Goal: Information Seeking & Learning: Learn about a topic

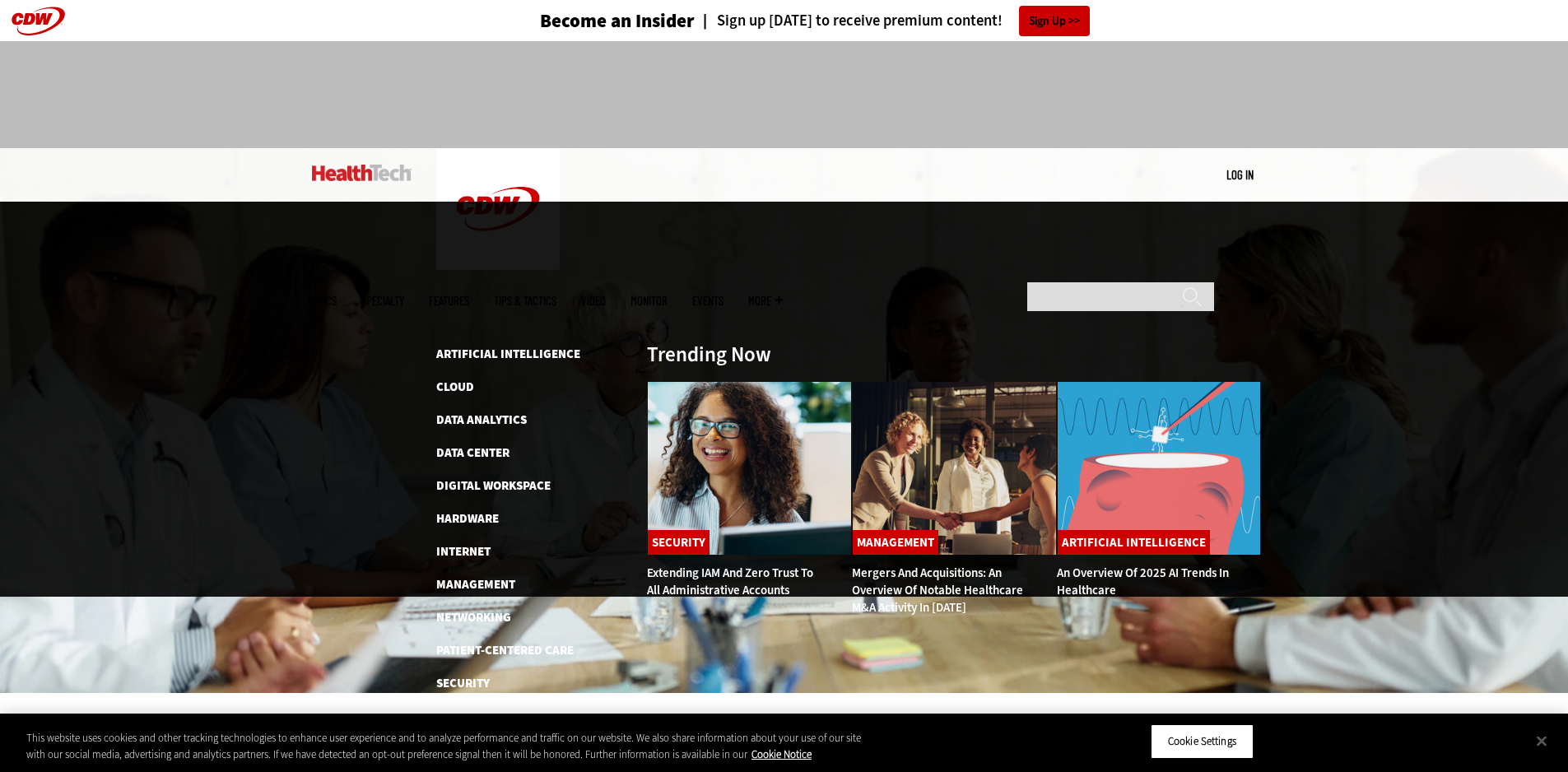
click at [337, 295] on span "Topics" at bounding box center [322, 301] width 30 height 12
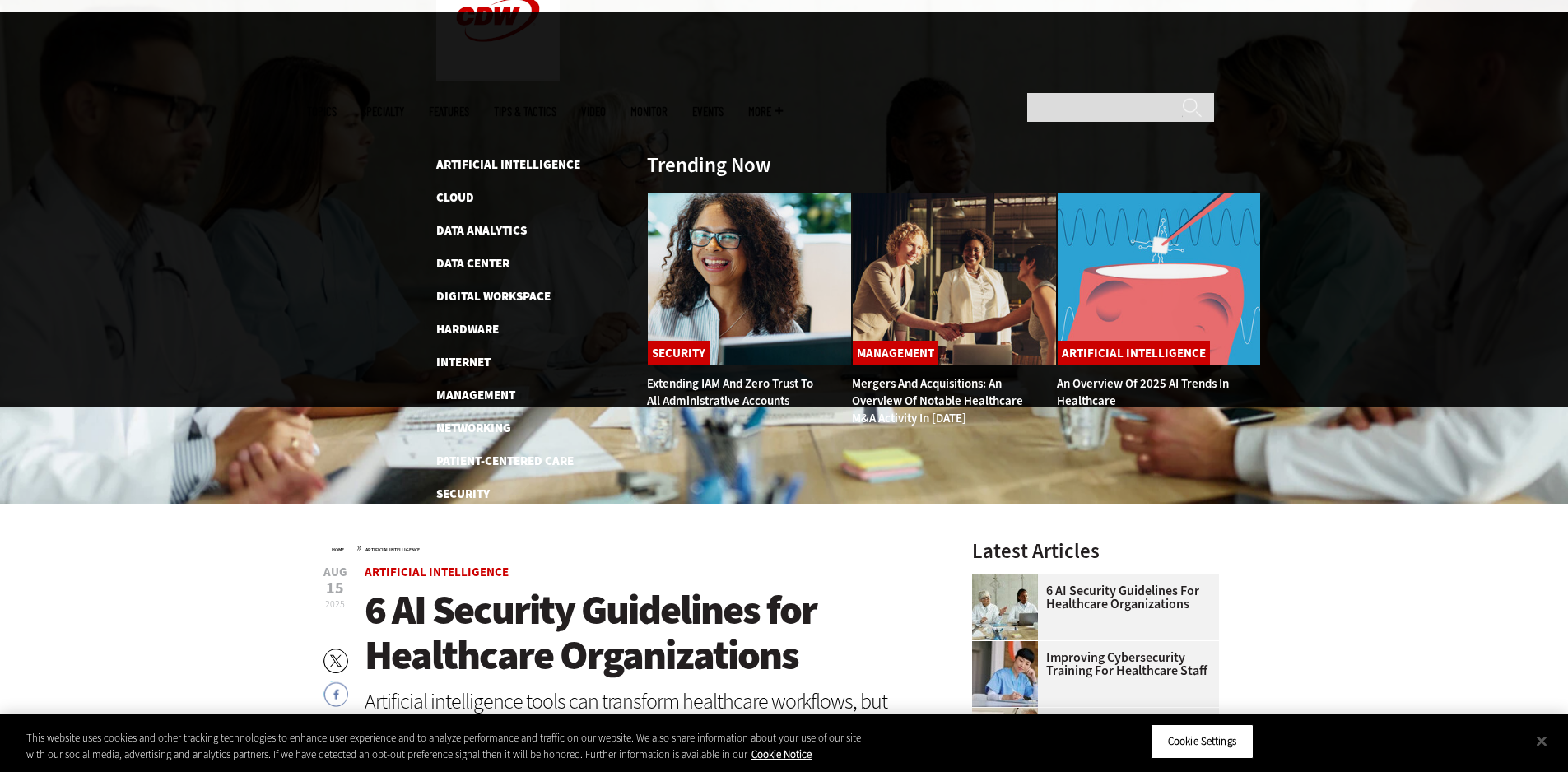
scroll to position [247, 0]
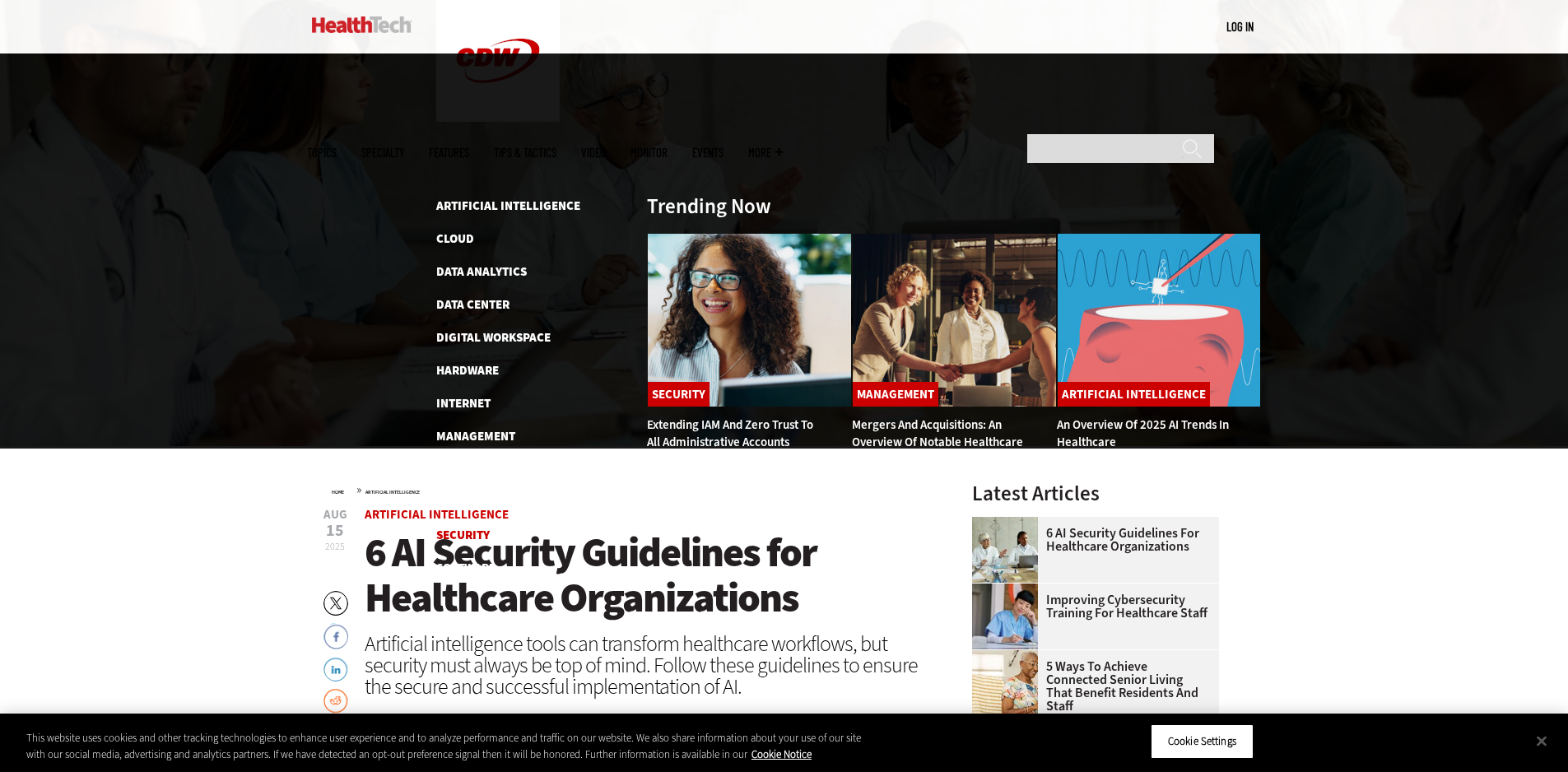
click at [480, 527] on link "Security" at bounding box center [463, 535] width 53 height 17
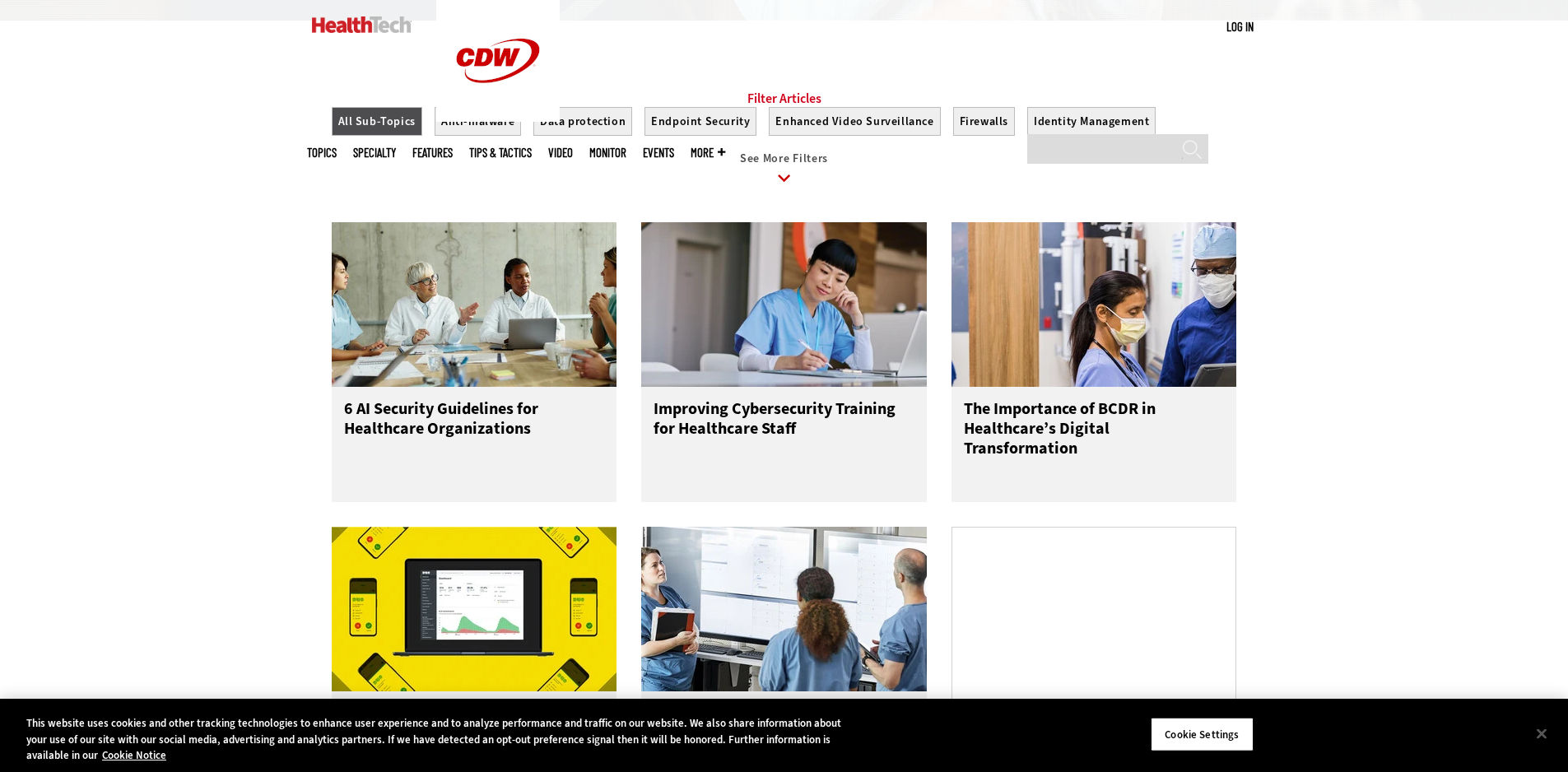
scroll to position [1894, 0]
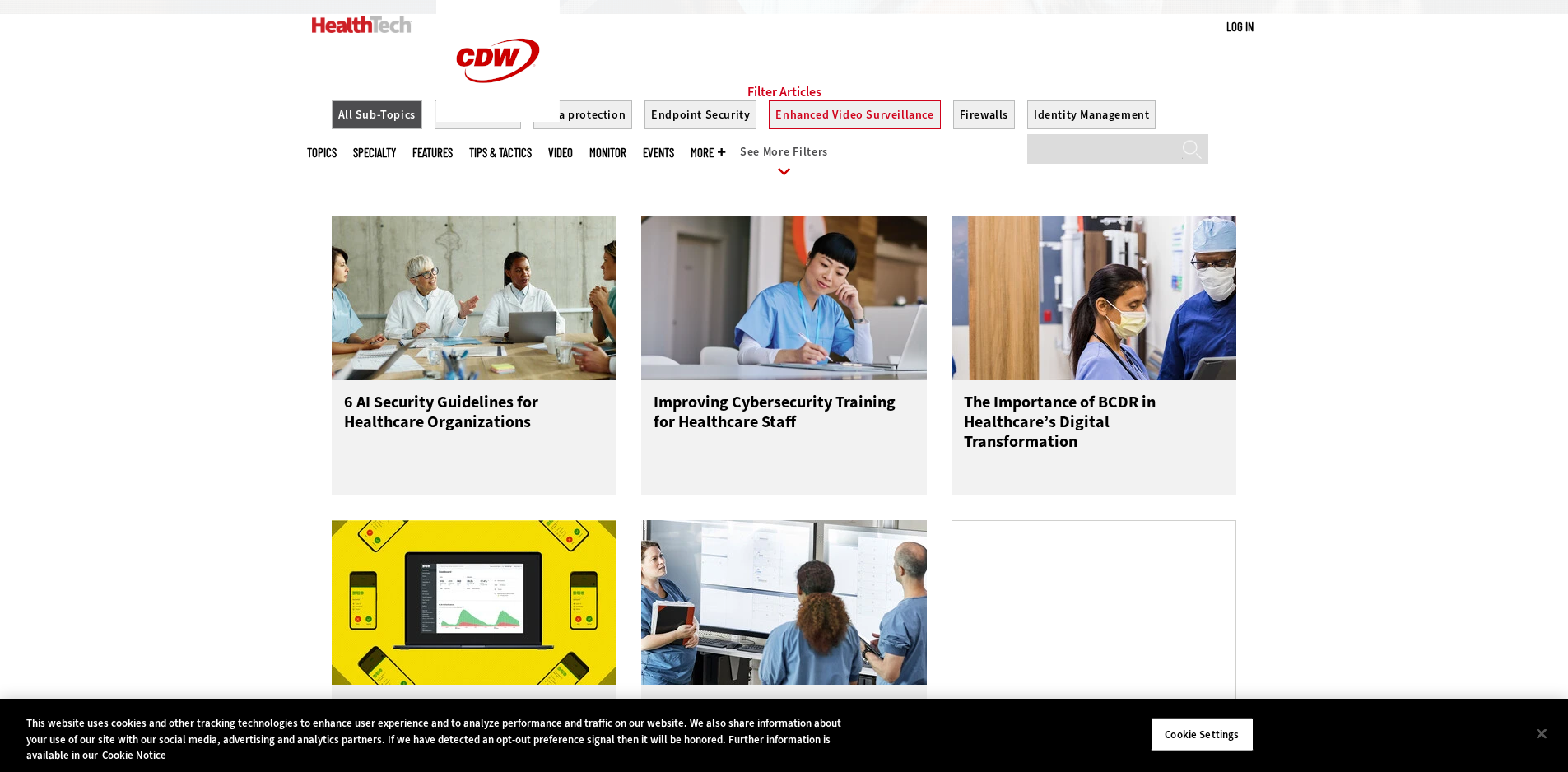
click at [816, 129] on button "Enhanced Video Surveillance" at bounding box center [855, 115] width 171 height 29
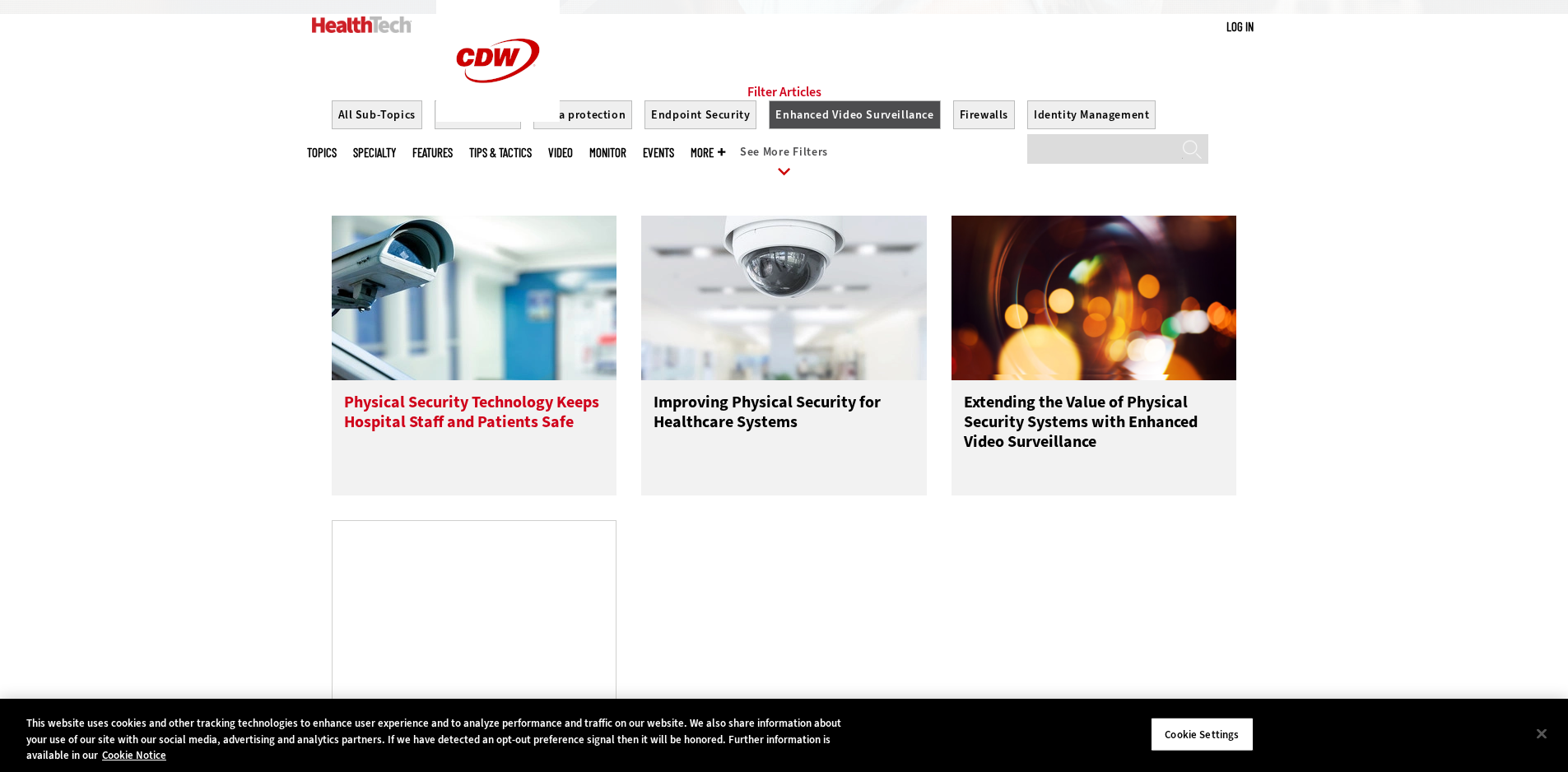
click at [416, 446] on h3 "Physical Security Technology Keeps Hospital Staff and Patients Safe" at bounding box center [475, 426] width 261 height 66
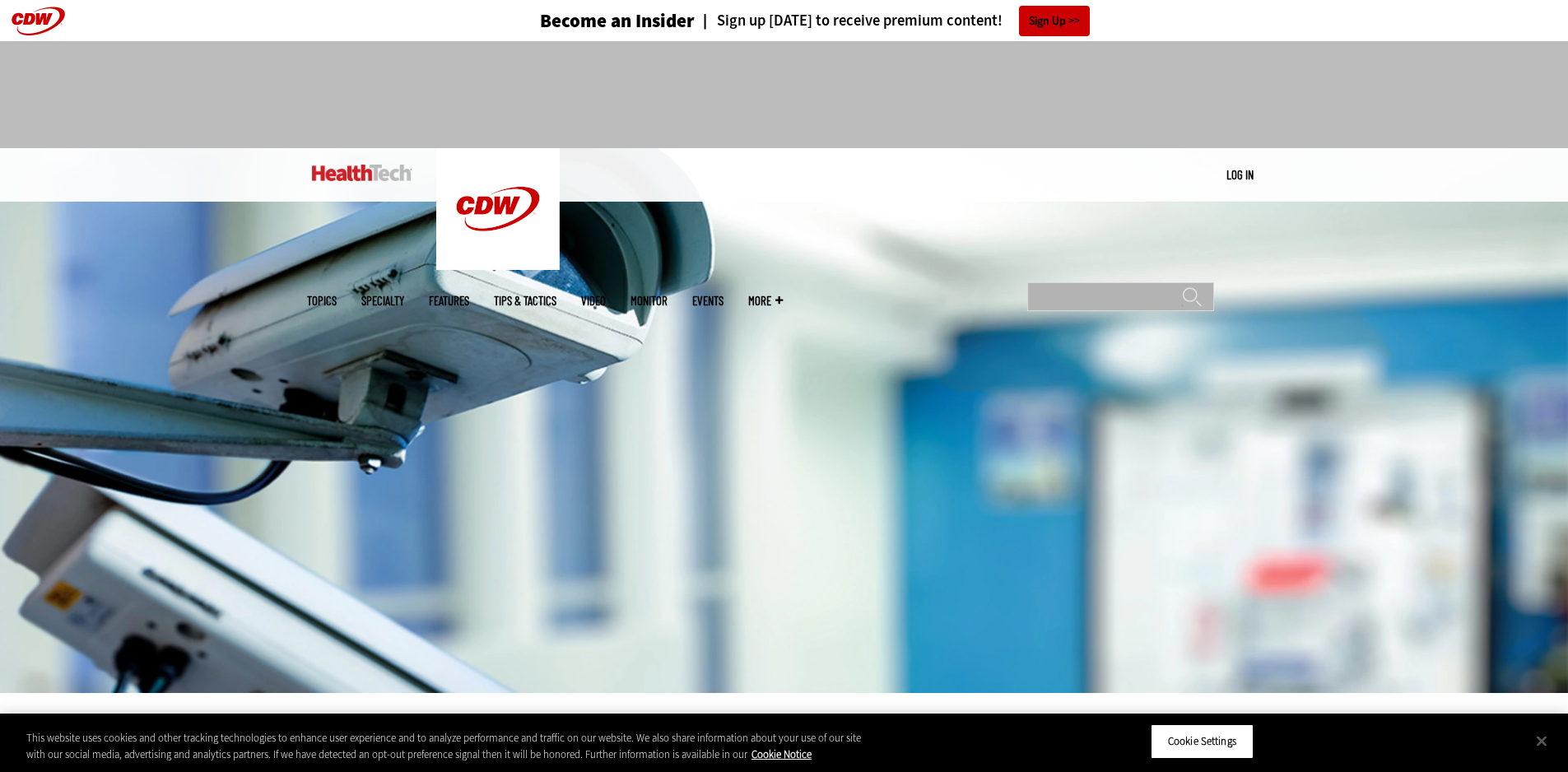
click at [1146, 282] on input "Search" at bounding box center [1120, 296] width 187 height 29
type input "**********"
click at [1183, 287] on input "******" at bounding box center [1192, 303] width 20 height 33
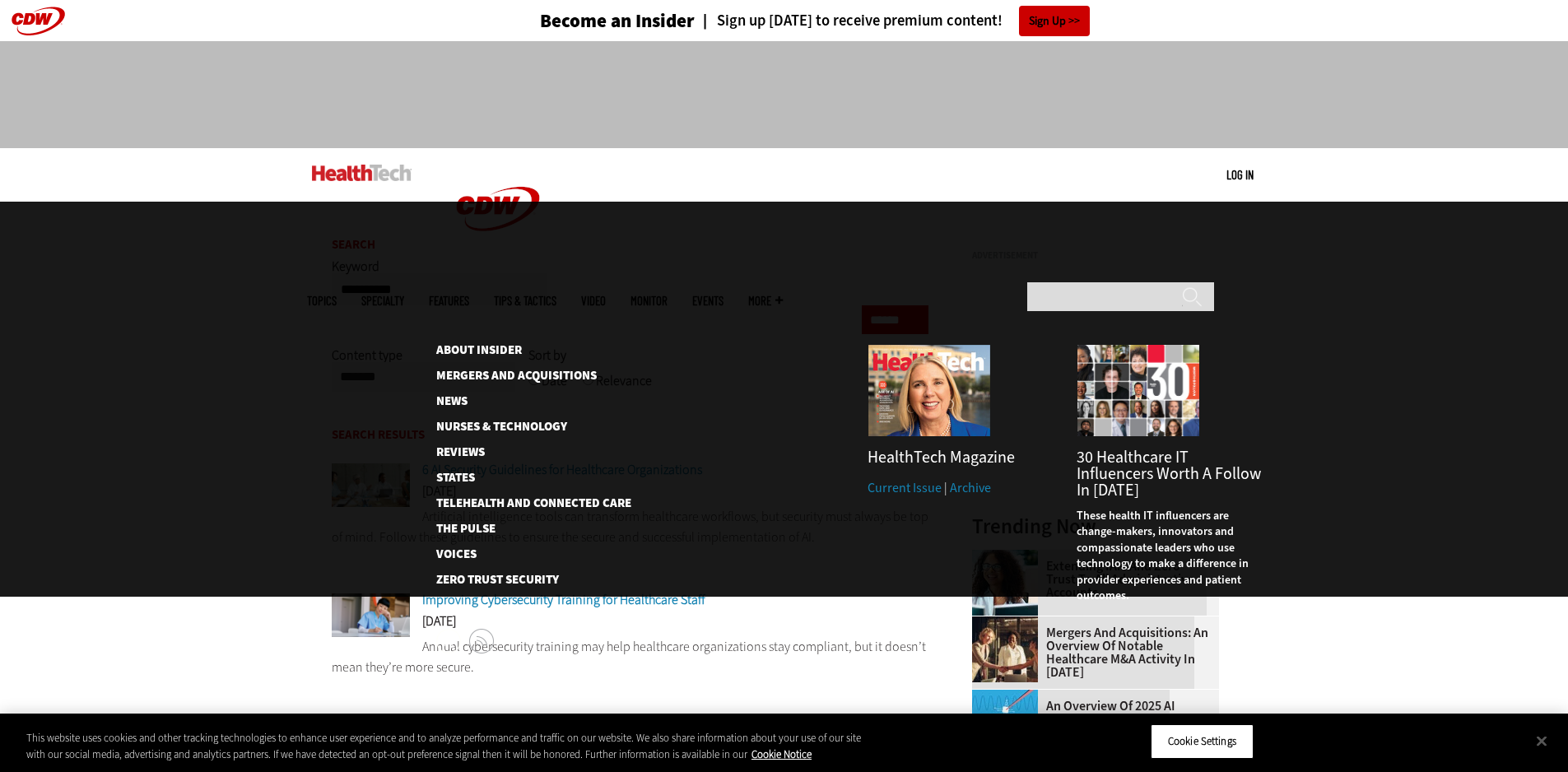
click at [783, 295] on span "More" at bounding box center [765, 301] width 34 height 12
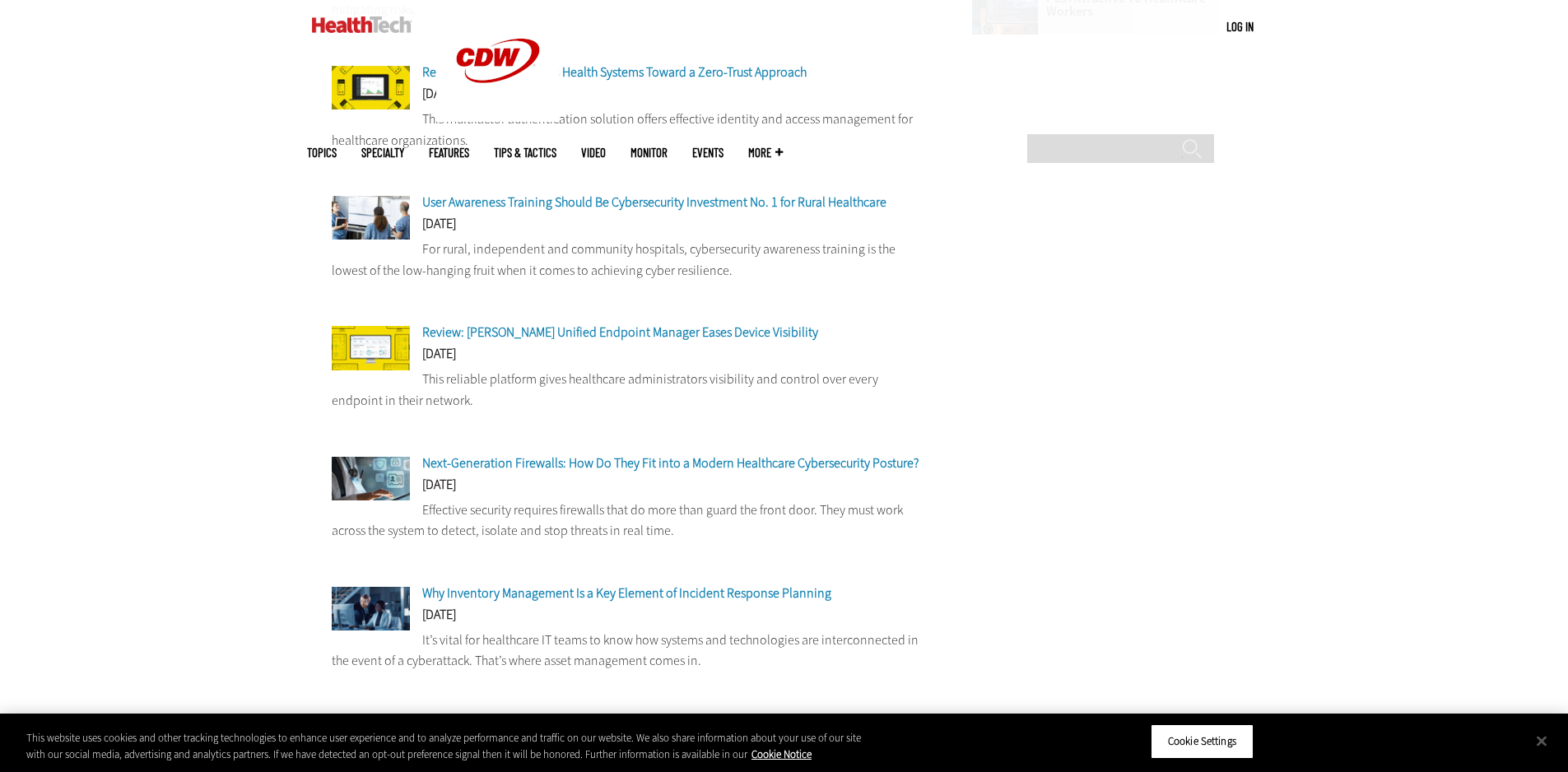
scroll to position [1571, 0]
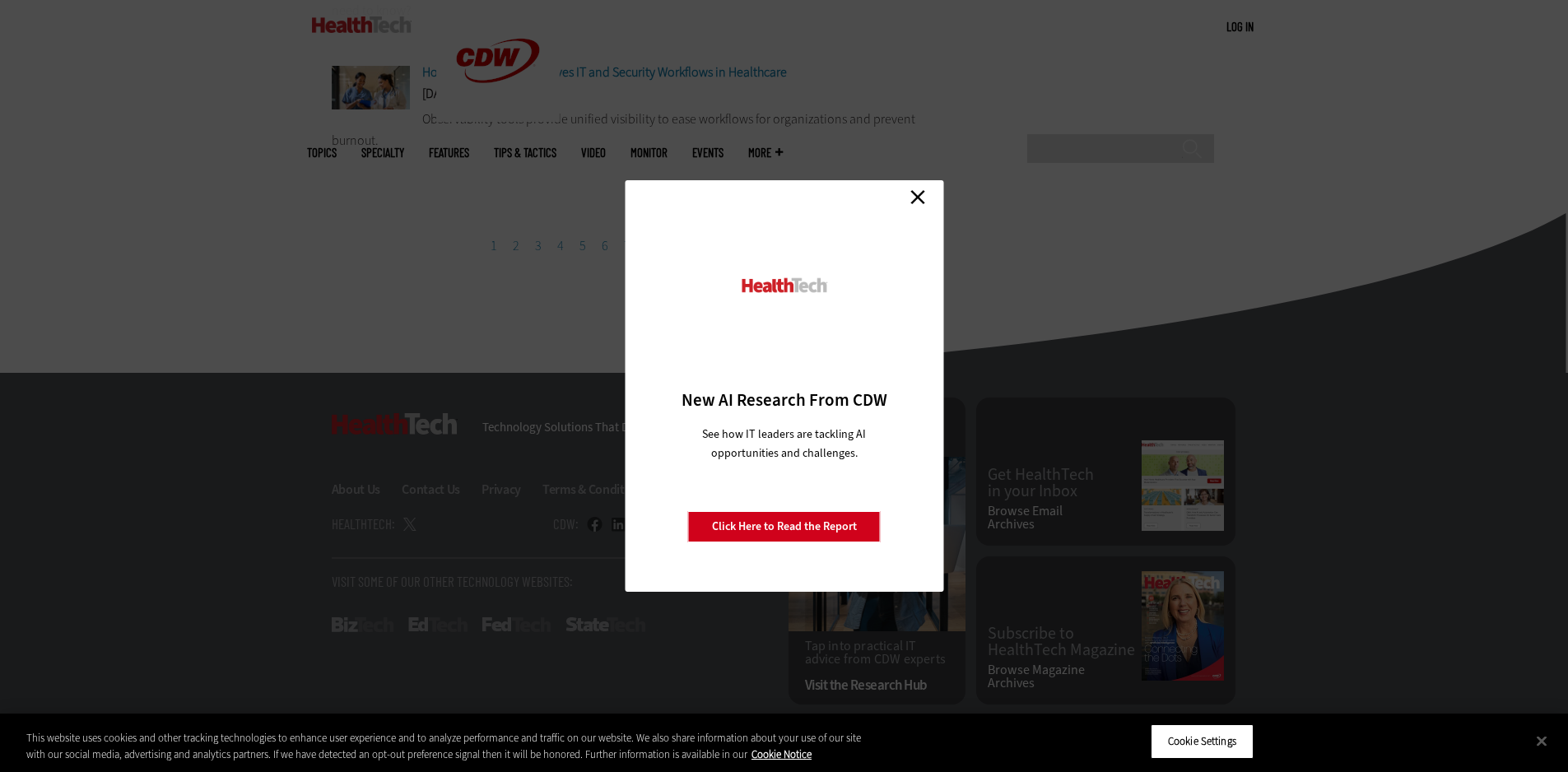
click at [921, 201] on link "Close" at bounding box center [918, 196] width 25 height 25
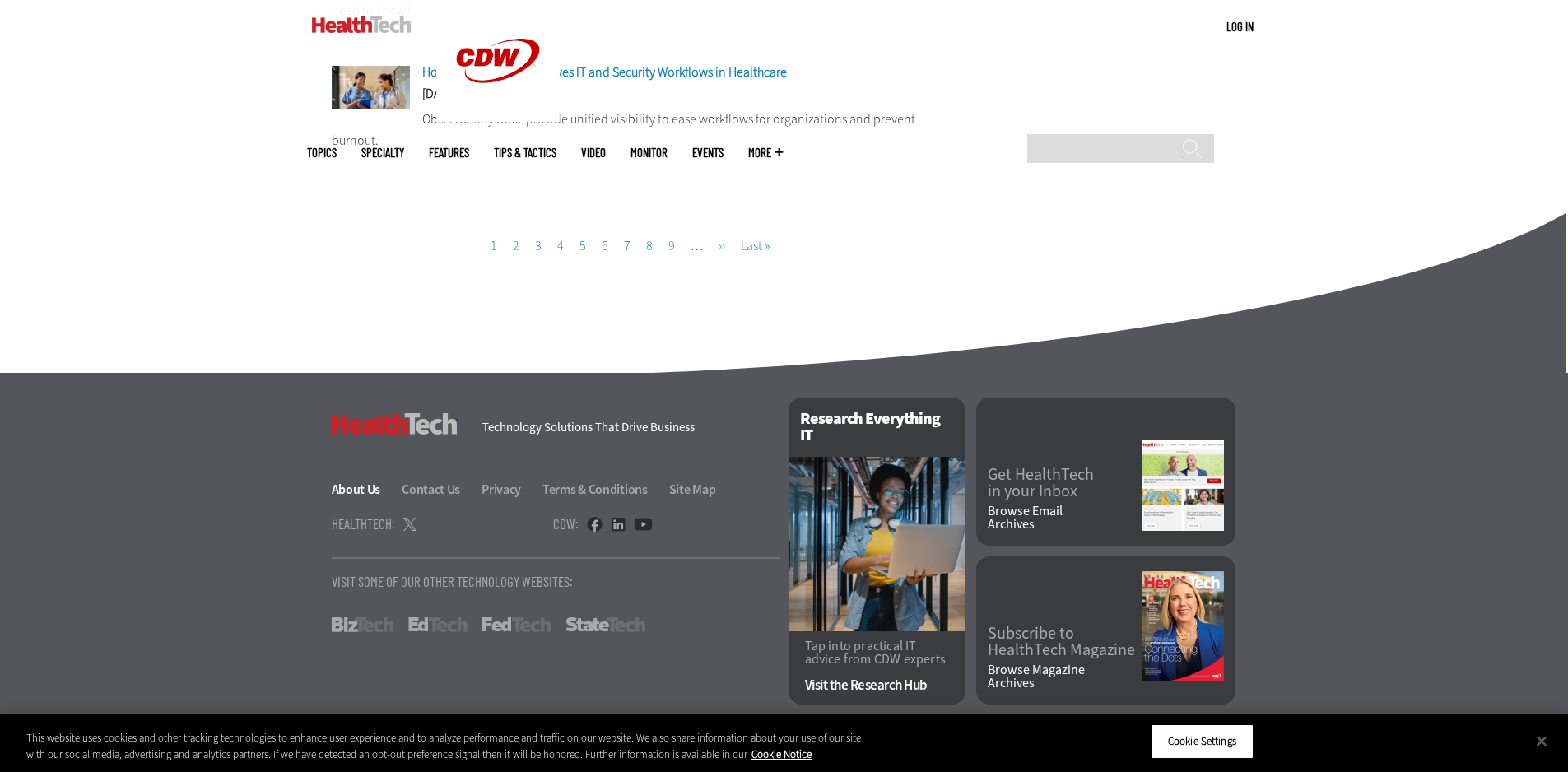
click at [363, 496] on link "About Us" at bounding box center [365, 489] width 68 height 18
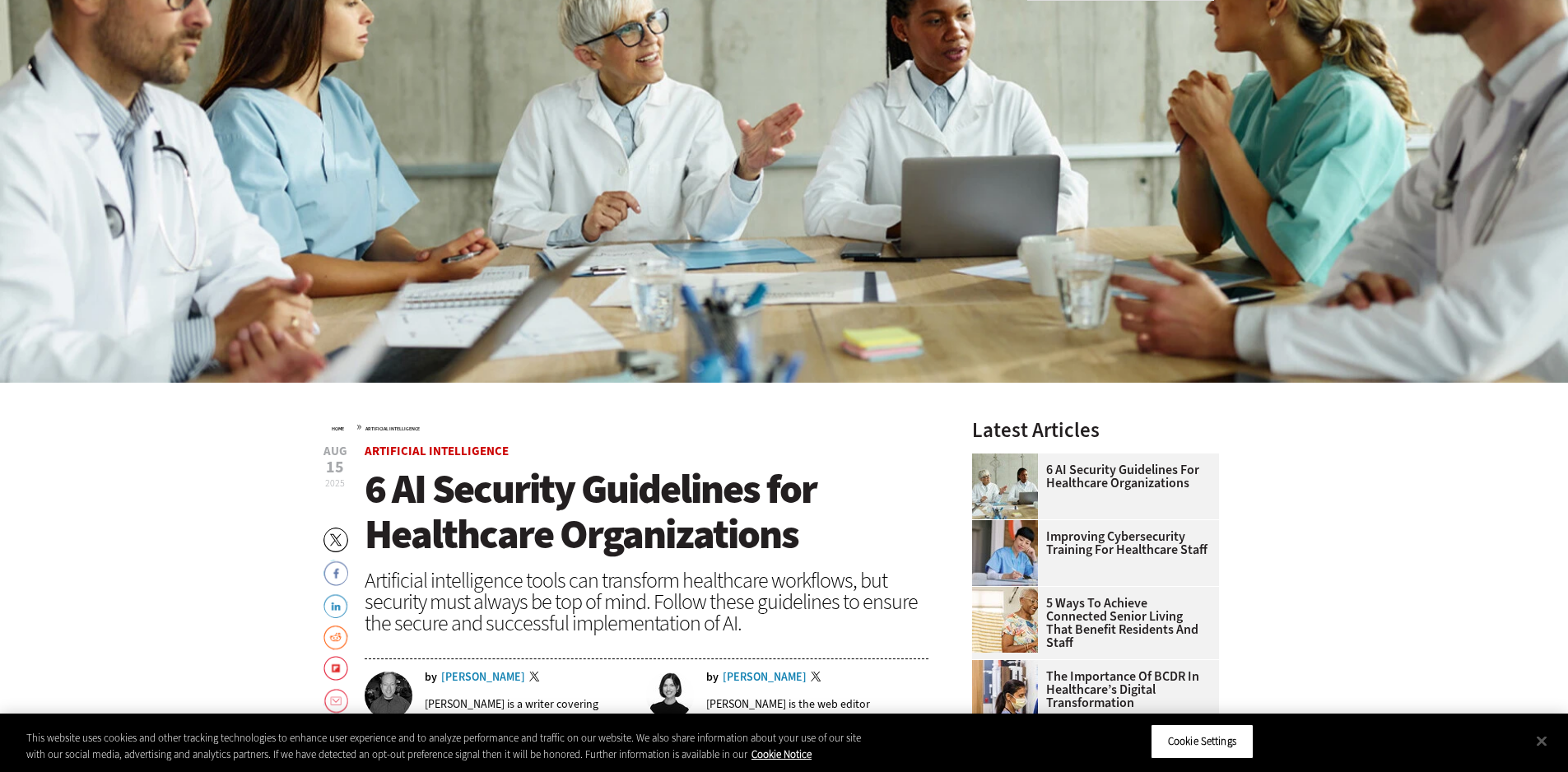
scroll to position [658, 0]
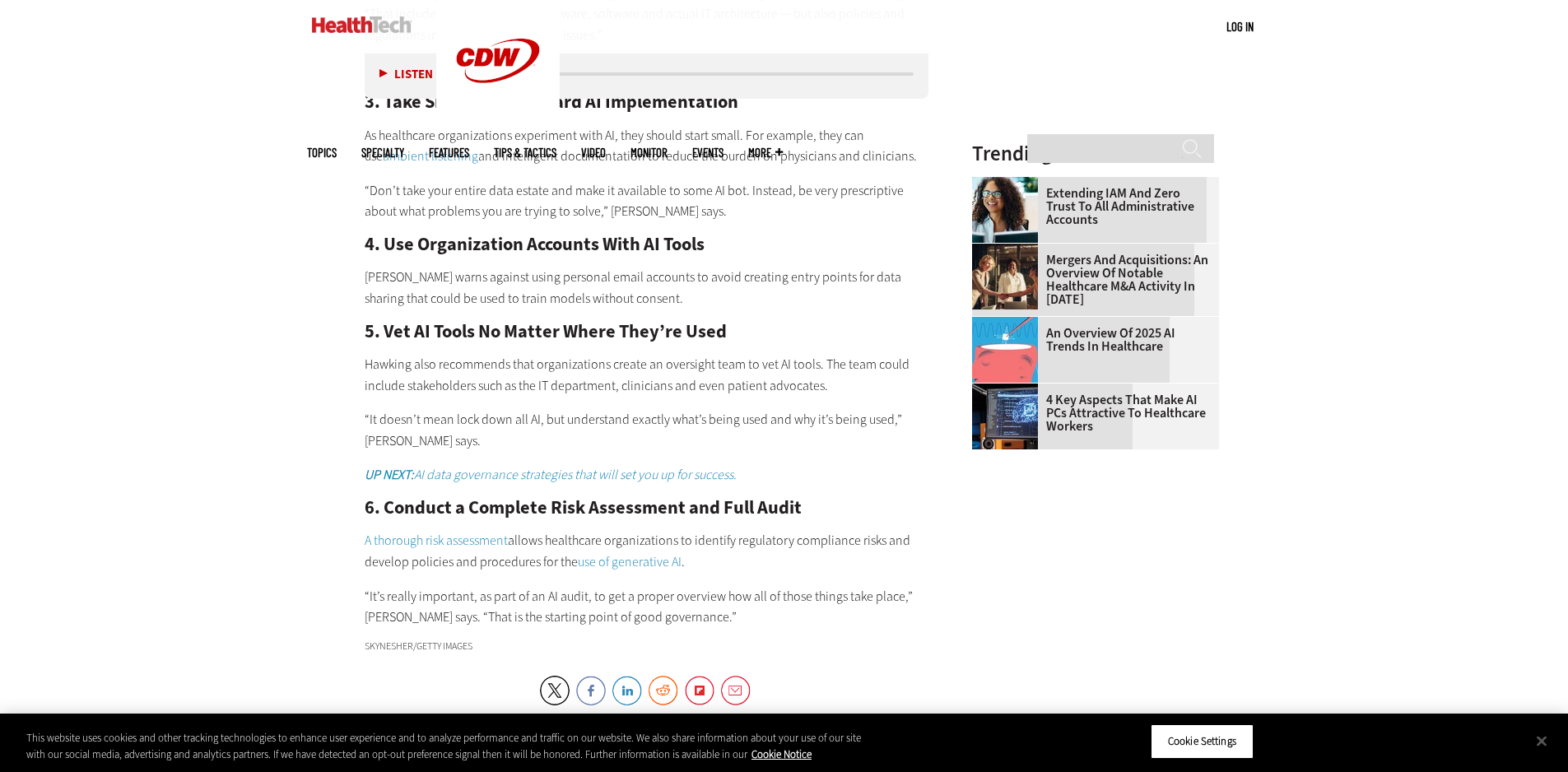
scroll to position [1976, 0]
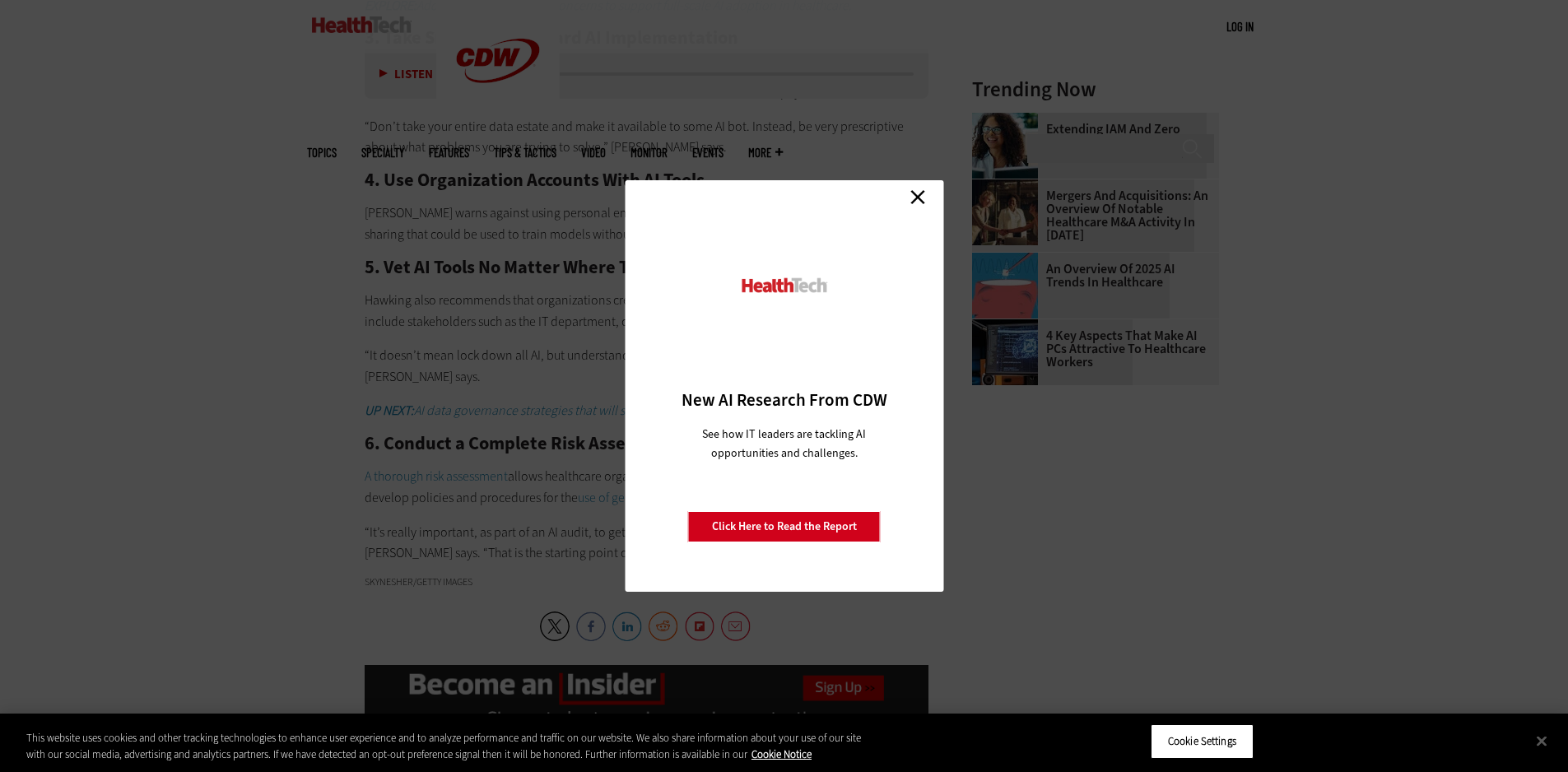
click at [920, 196] on link "Close" at bounding box center [918, 196] width 25 height 25
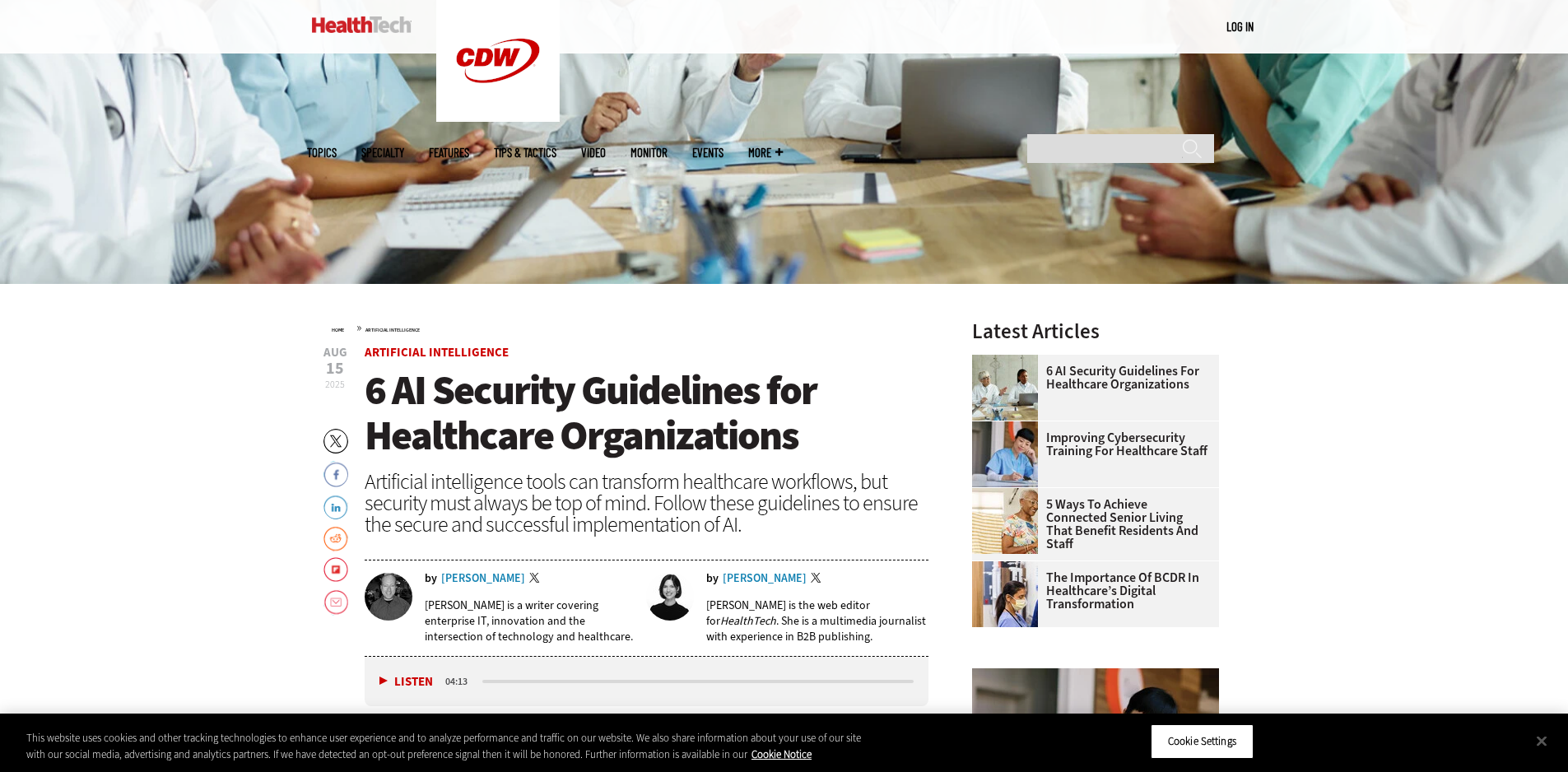
scroll to position [412, 0]
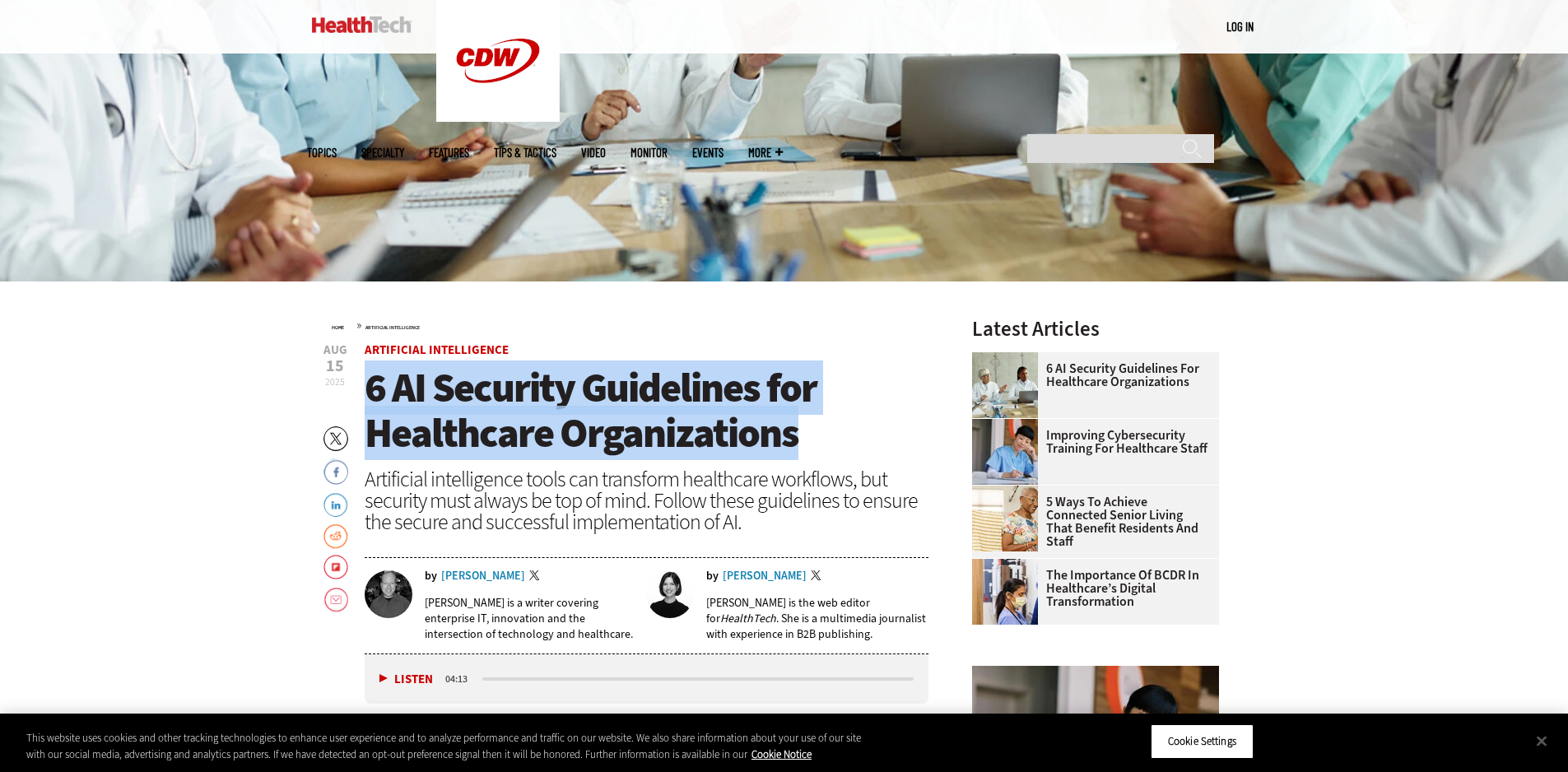
drag, startPoint x: 806, startPoint y: 436, endPoint x: 368, endPoint y: 392, distance: 440.2
click at [368, 392] on h1 "6 AI Security Guidelines for Healthcare Organizations" at bounding box center [647, 411] width 565 height 90
copy span "6 AI Security Guidelines for Healthcare Organizations"
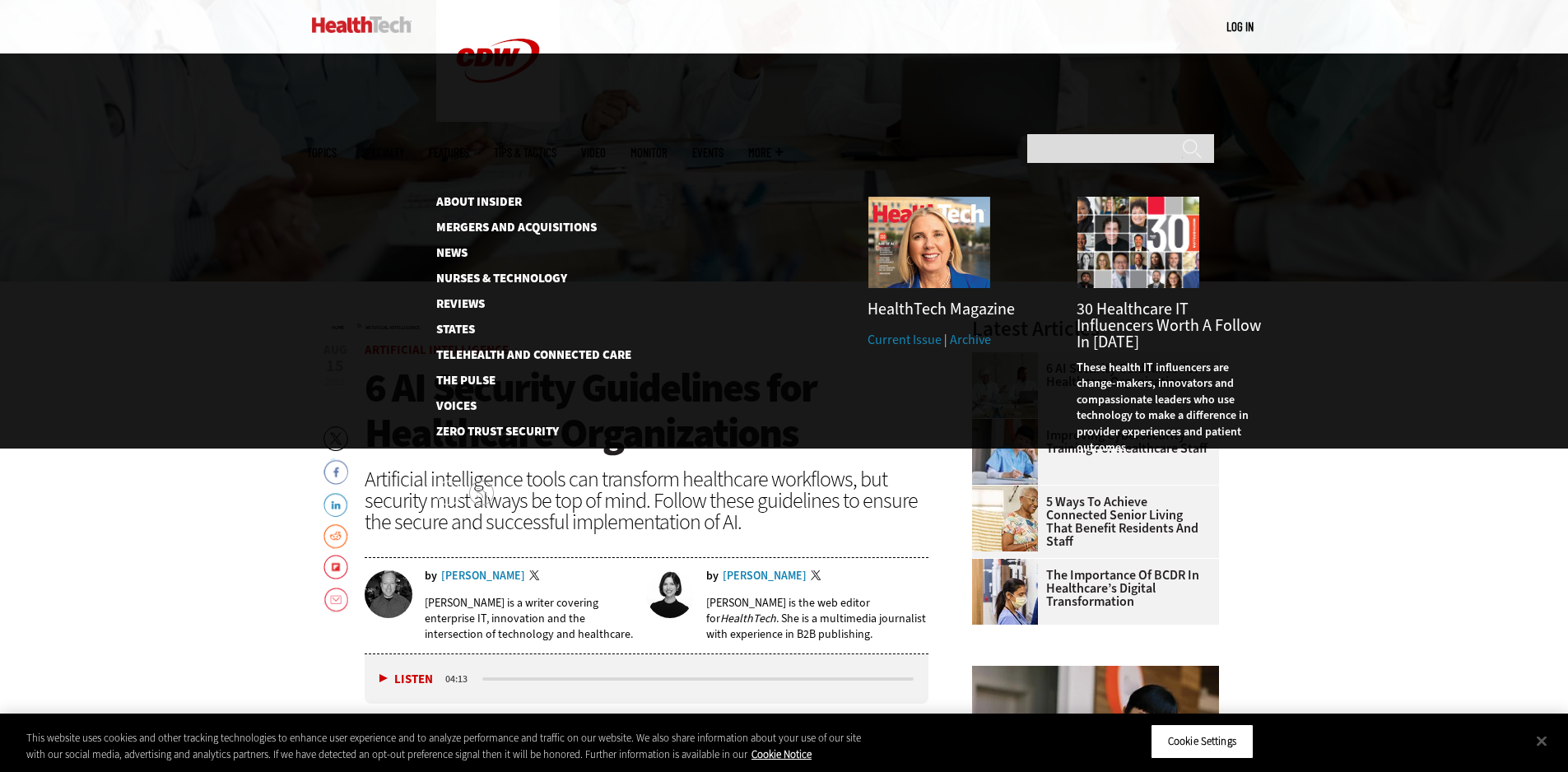
click at [783, 146] on span "More" at bounding box center [765, 152] width 34 height 12
click at [375, 19] on img at bounding box center [361, 25] width 100 height 17
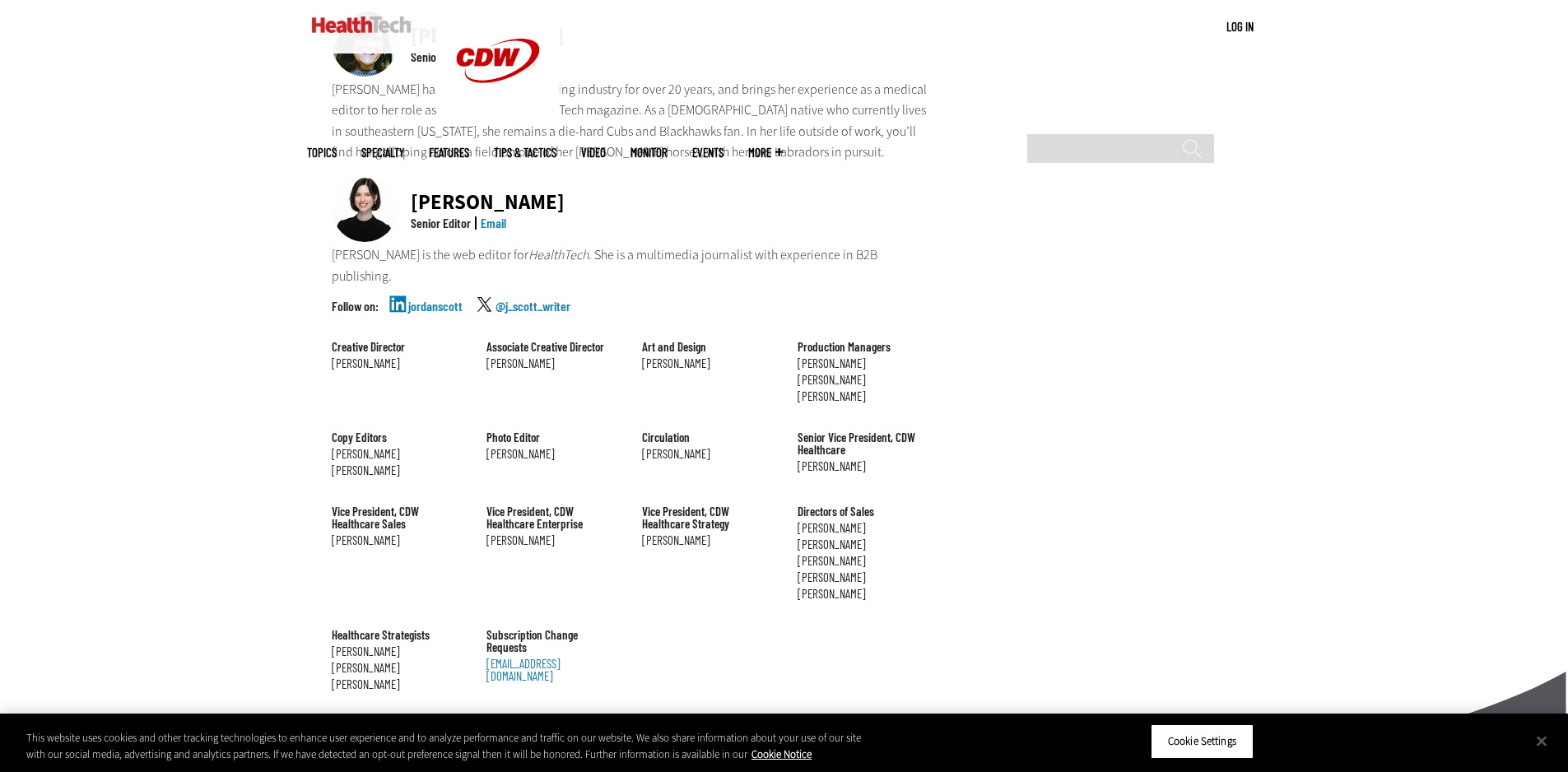
scroll to position [1811, 0]
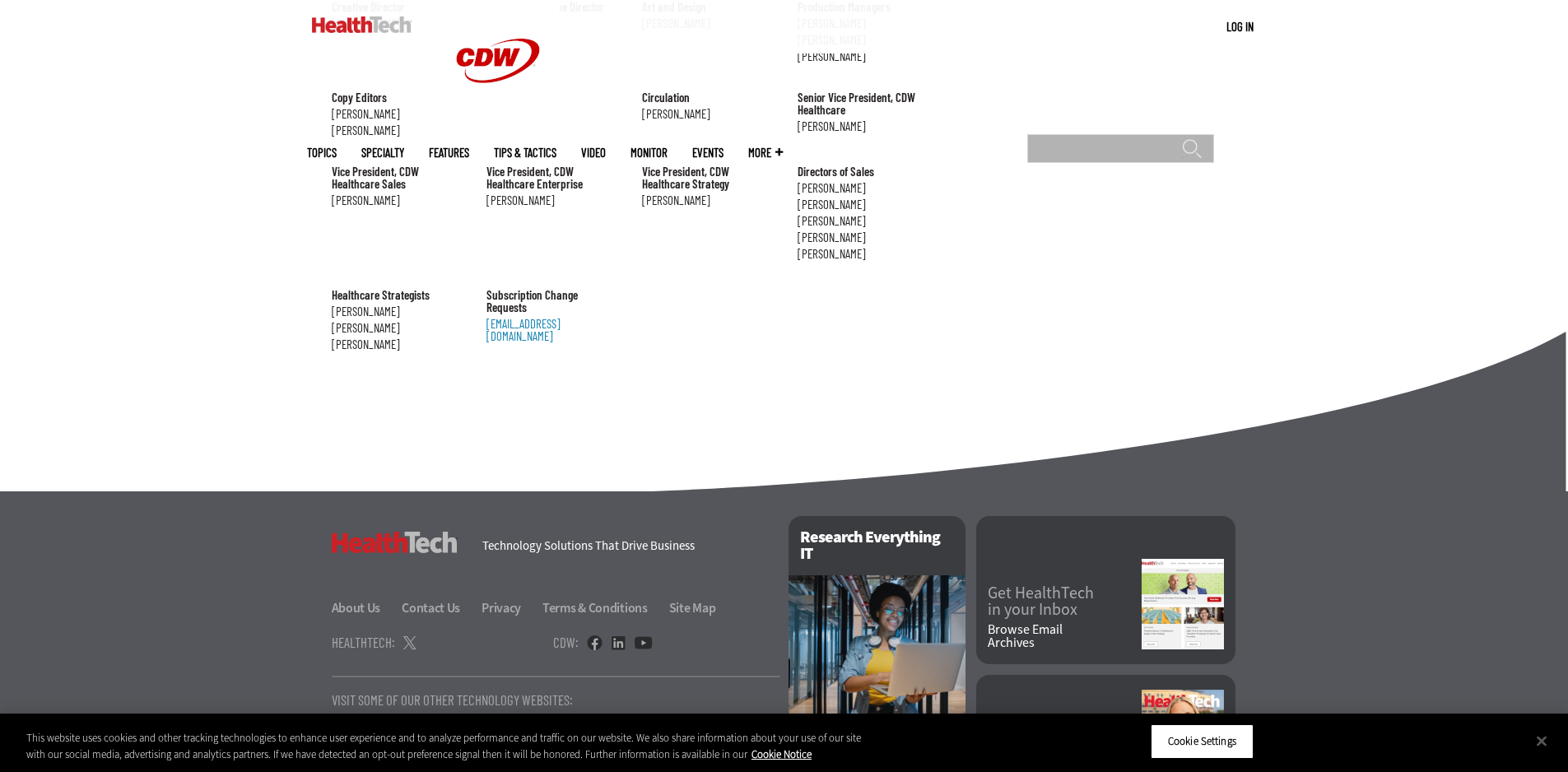
click at [1158, 134] on input "Search" at bounding box center [1120, 148] width 187 height 29
type input "**********"
click at [1183, 139] on input "******" at bounding box center [1192, 155] width 20 height 33
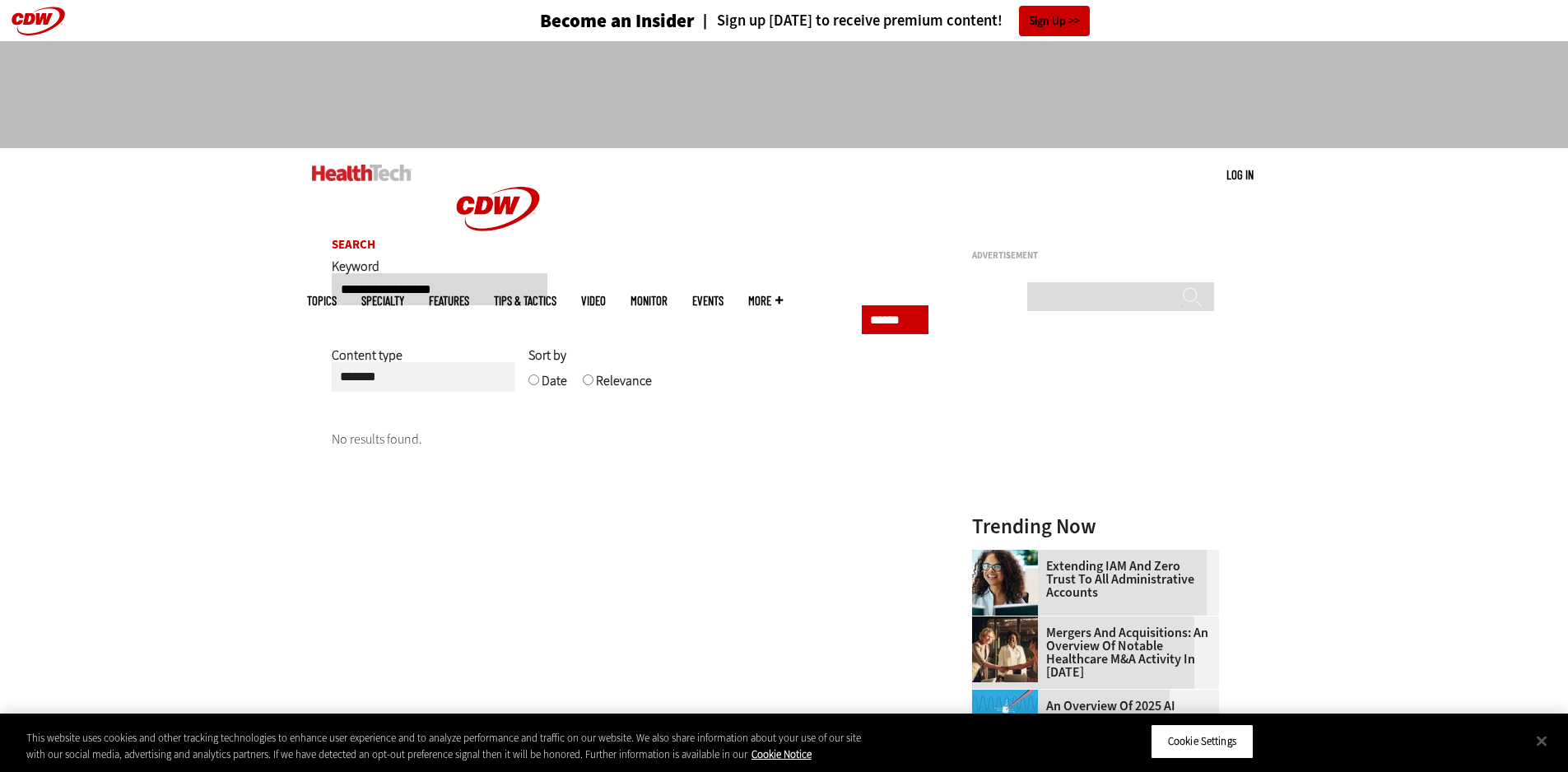
click at [402, 289] on input "**********" at bounding box center [439, 290] width 216 height 32
type input "**********"
click at [862, 305] on input "******" at bounding box center [896, 319] width 67 height 29
click at [1534, 743] on button "Close" at bounding box center [1542, 740] width 36 height 36
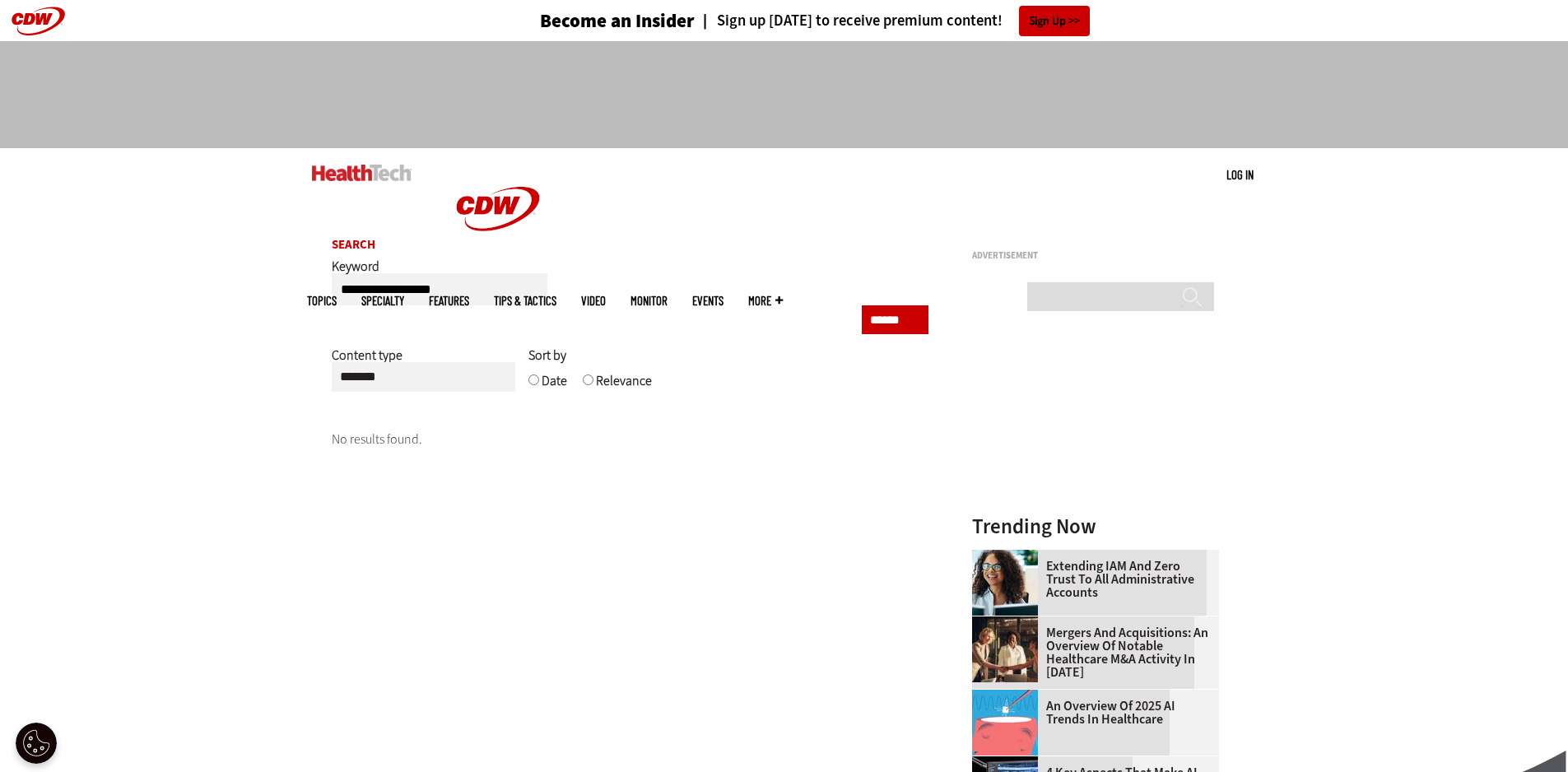
drag, startPoint x: 837, startPoint y: 554, endPoint x: 849, endPoint y: 475, distance: 79.9
click at [838, 535] on main "**********" at bounding box center [785, 519] width 955 height 609
click at [783, 295] on span "More" at bounding box center [765, 301] width 34 height 12
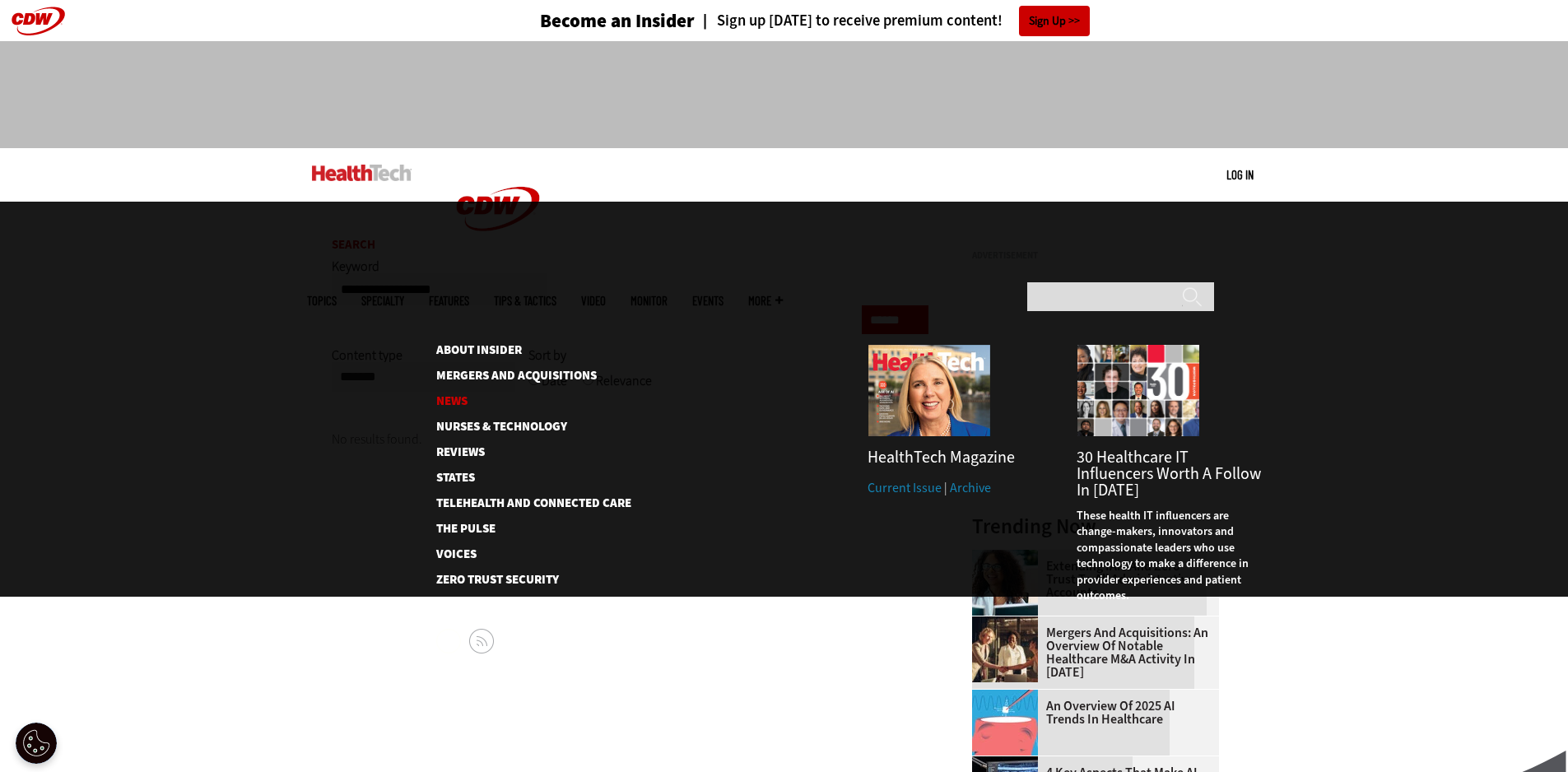
click at [453, 395] on link "News" at bounding box center [520, 400] width 169 height 12
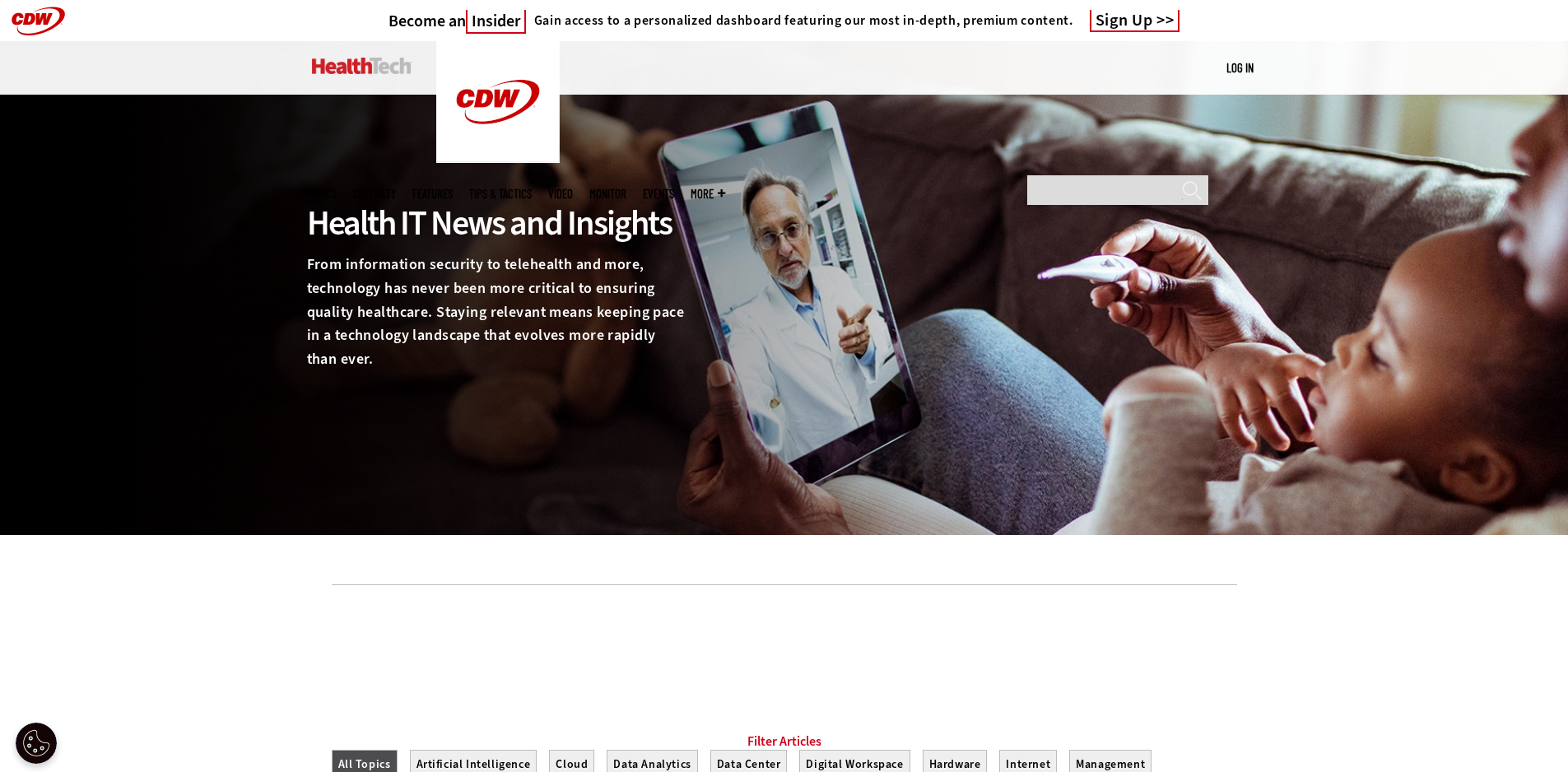
click at [725, 188] on span "More" at bounding box center [708, 194] width 34 height 12
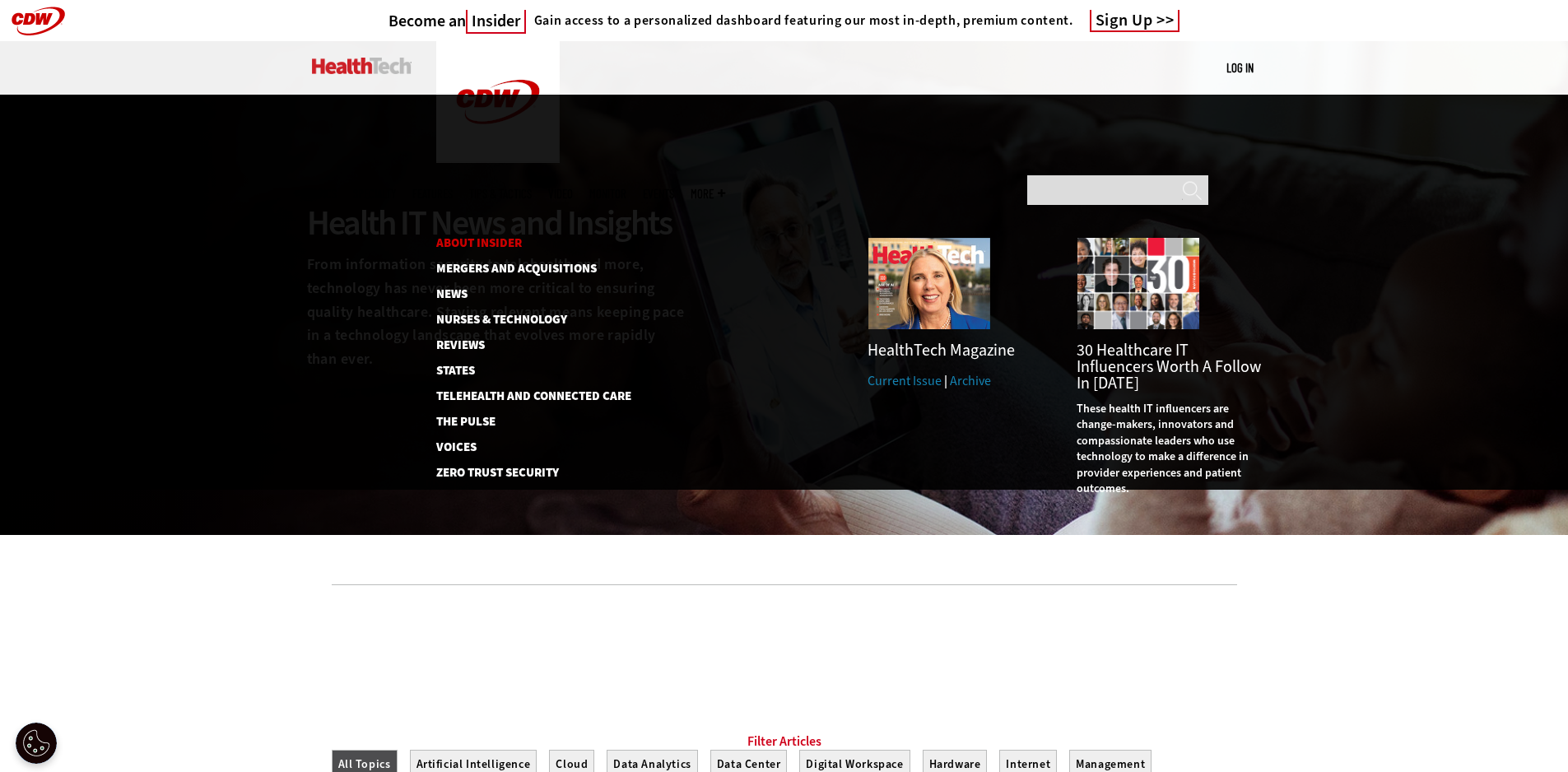
click at [454, 237] on link "About Insider" at bounding box center [525, 243] width 177 height 12
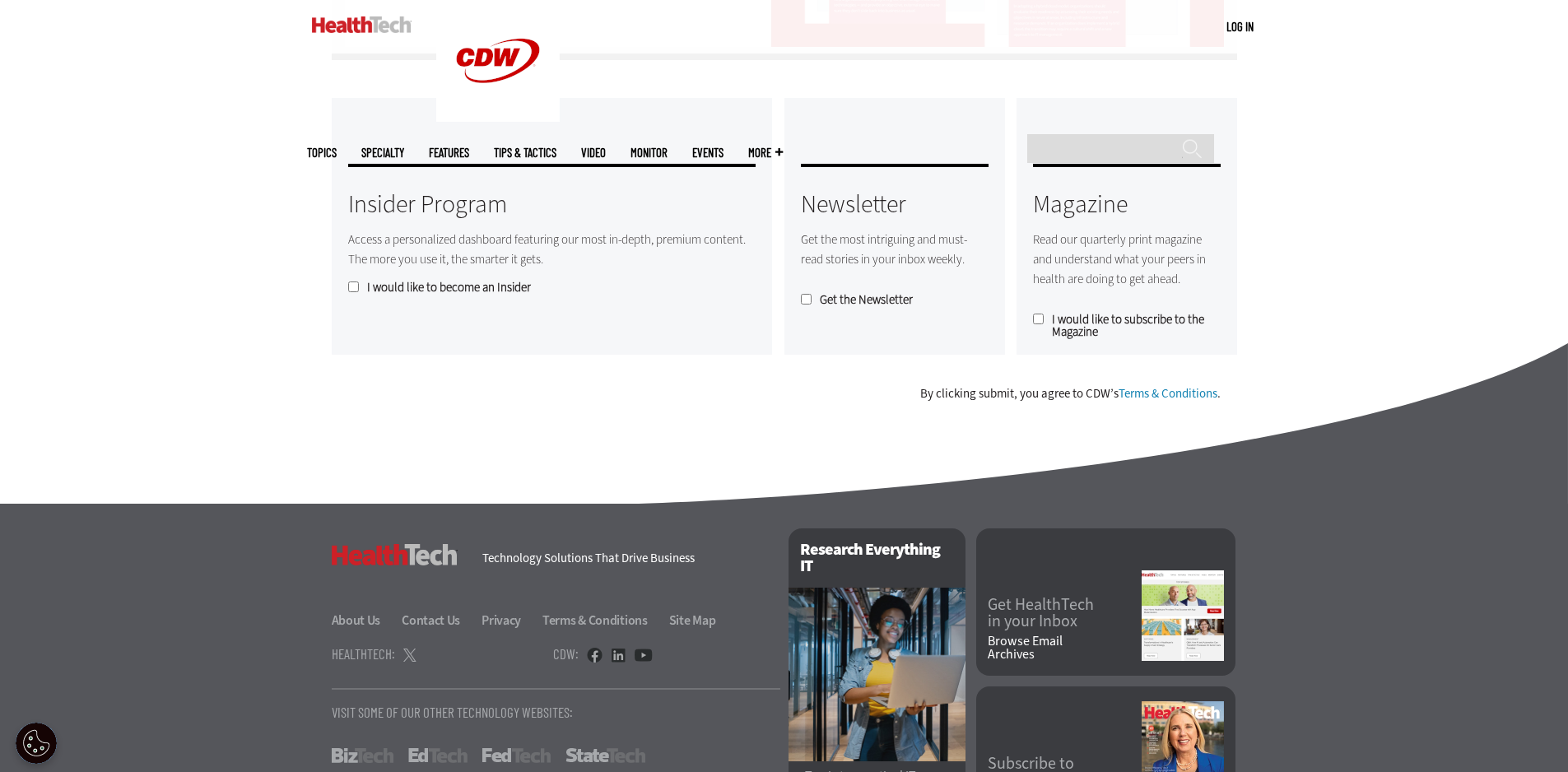
scroll to position [1403, 0]
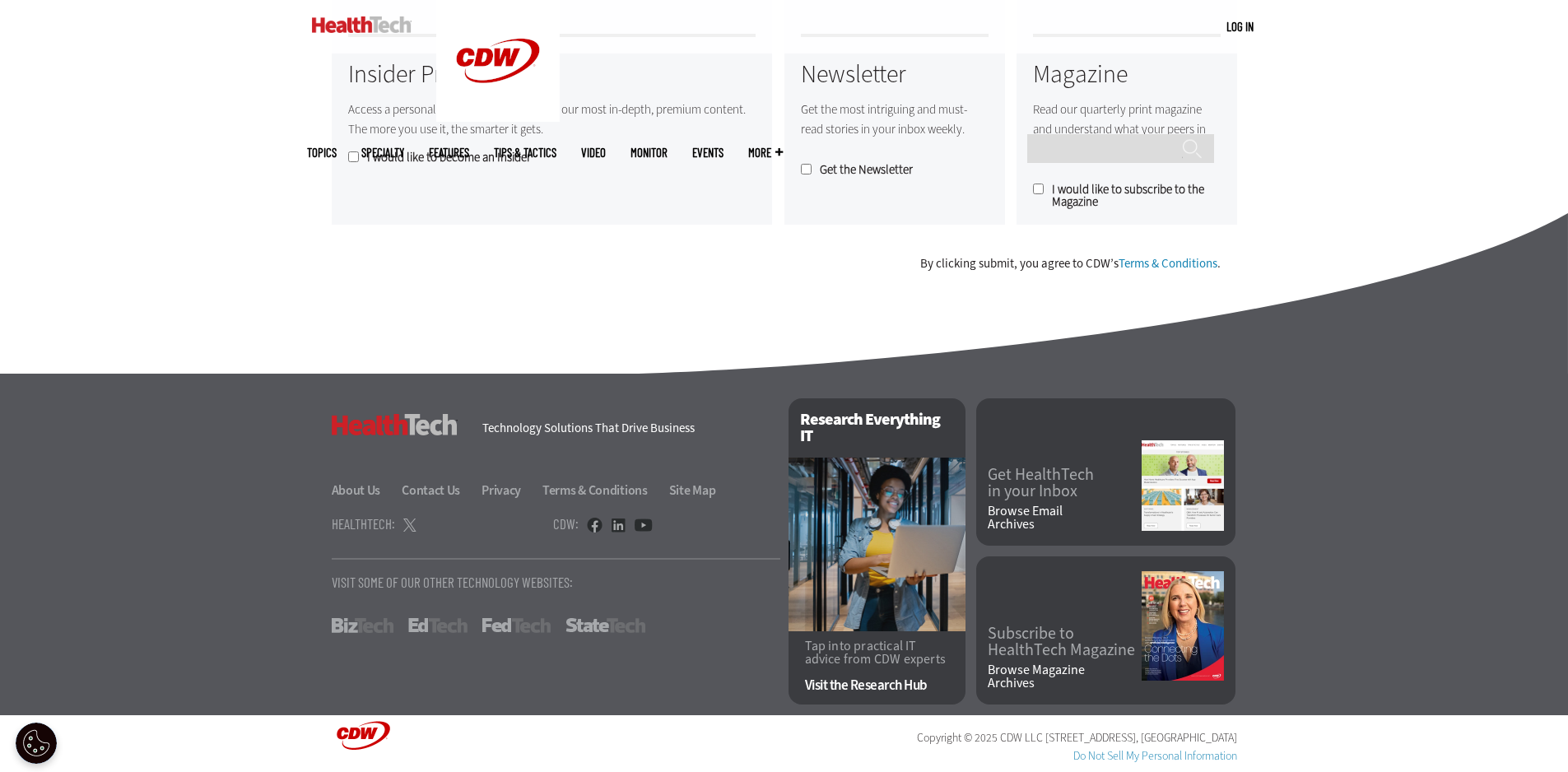
click at [1131, 757] on link "Do Not Sell My Personal Information" at bounding box center [1156, 756] width 164 height 16
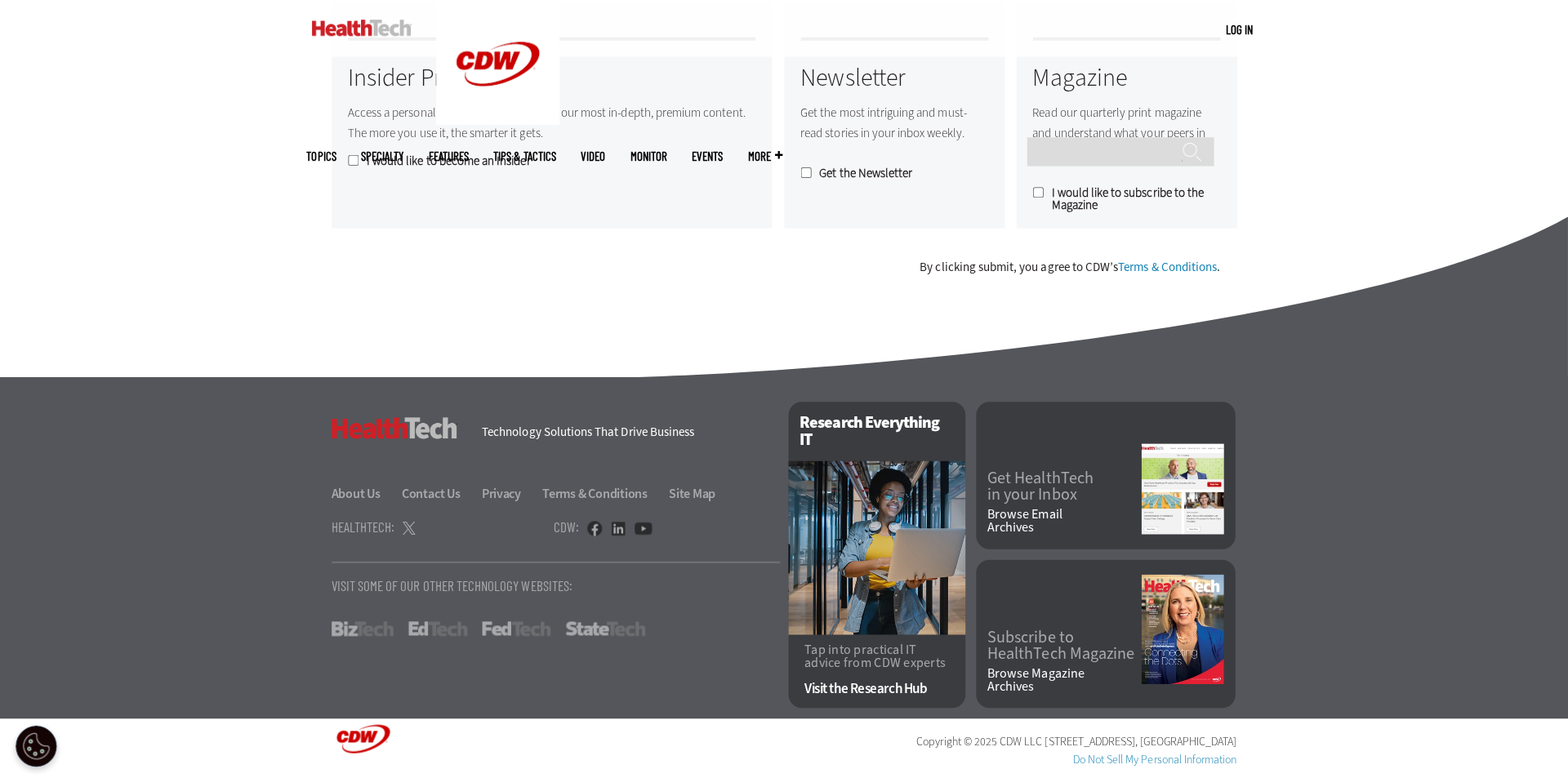
scroll to position [1378, 0]
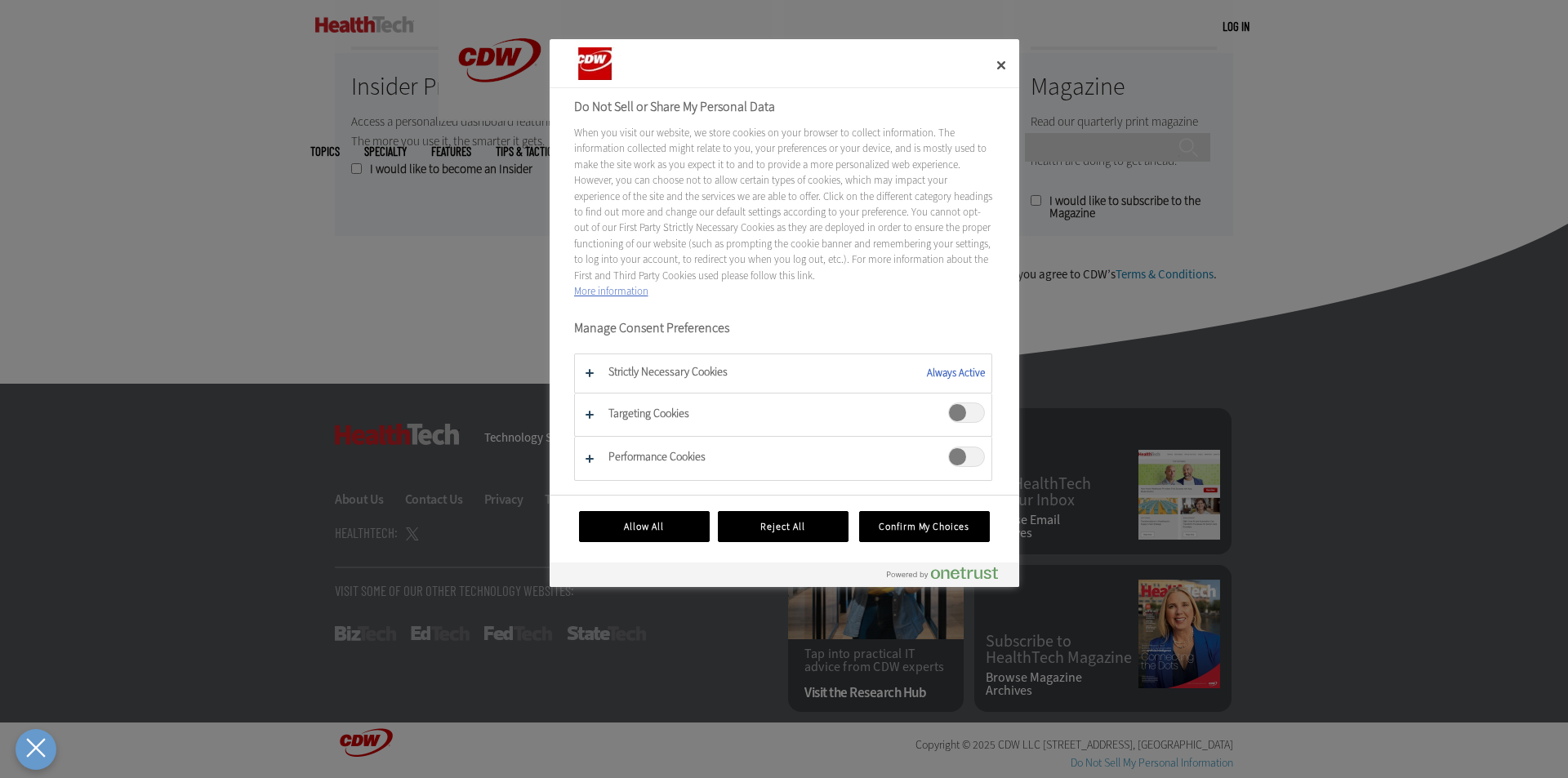
click at [967, 417] on span "Targeting Cookies" at bounding box center [967, 413] width 37 height 20
click at [959, 468] on div "Performance Cookies" at bounding box center [967, 459] width 37 height 25
click at [948, 473] on button "Do Not Sell or Share My Personal Data" at bounding box center [782, 458] width 416 height 42
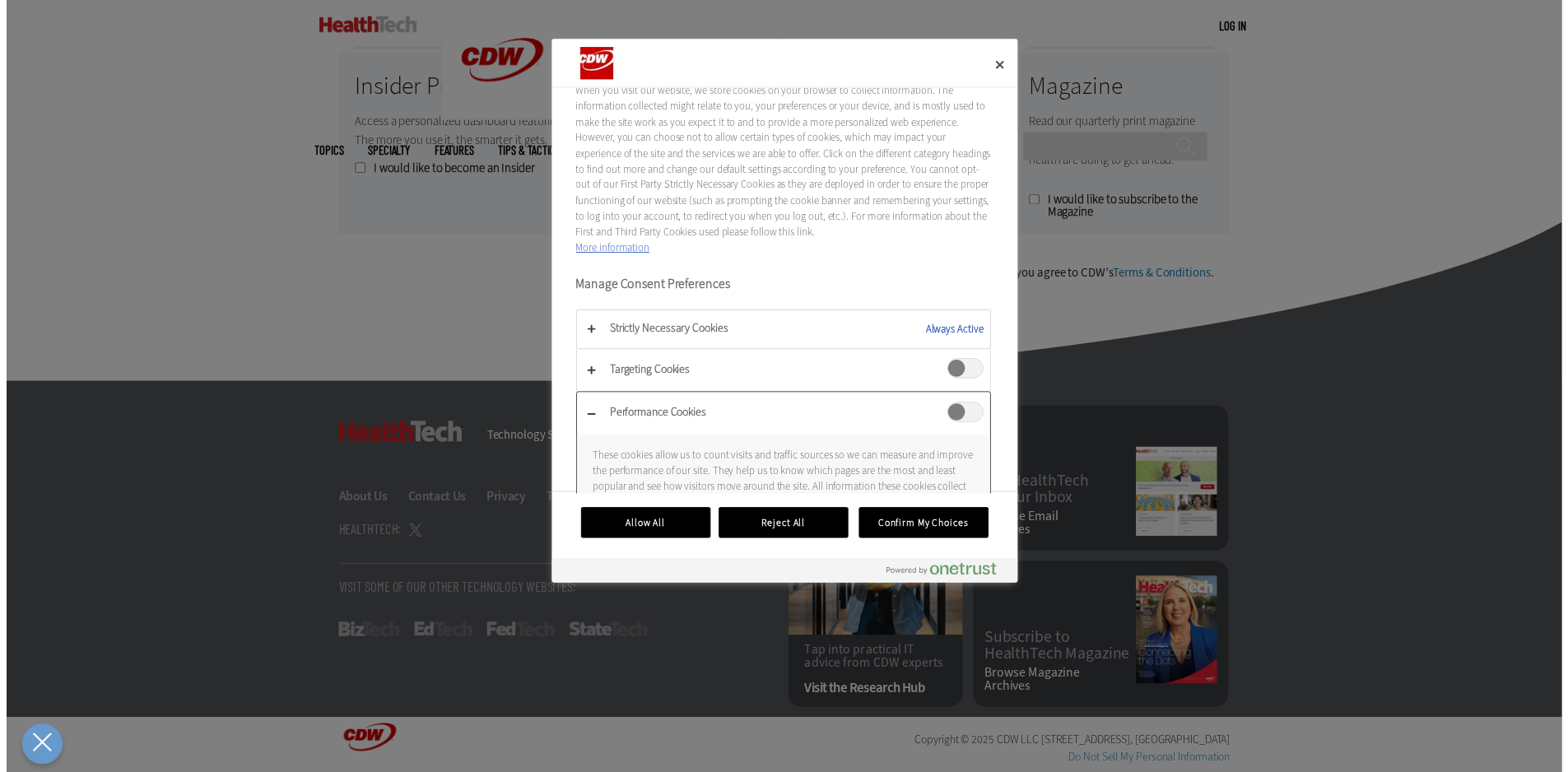
scroll to position [109, 0]
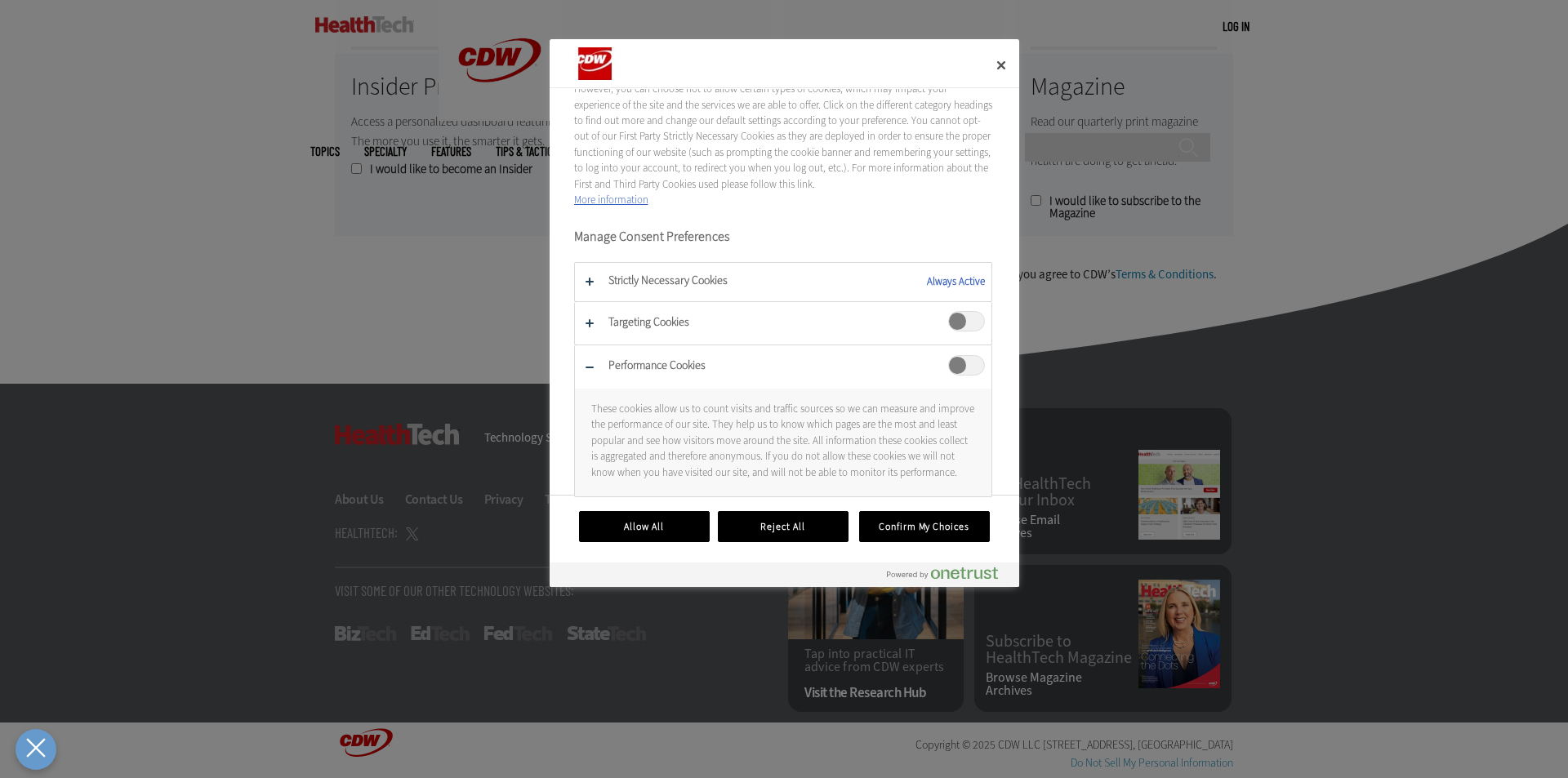
click at [948, 355] on span "Performance Cookies" at bounding box center [967, 365] width 37 height 20
click at [917, 533] on button "Confirm My Choices" at bounding box center [923, 527] width 130 height 31
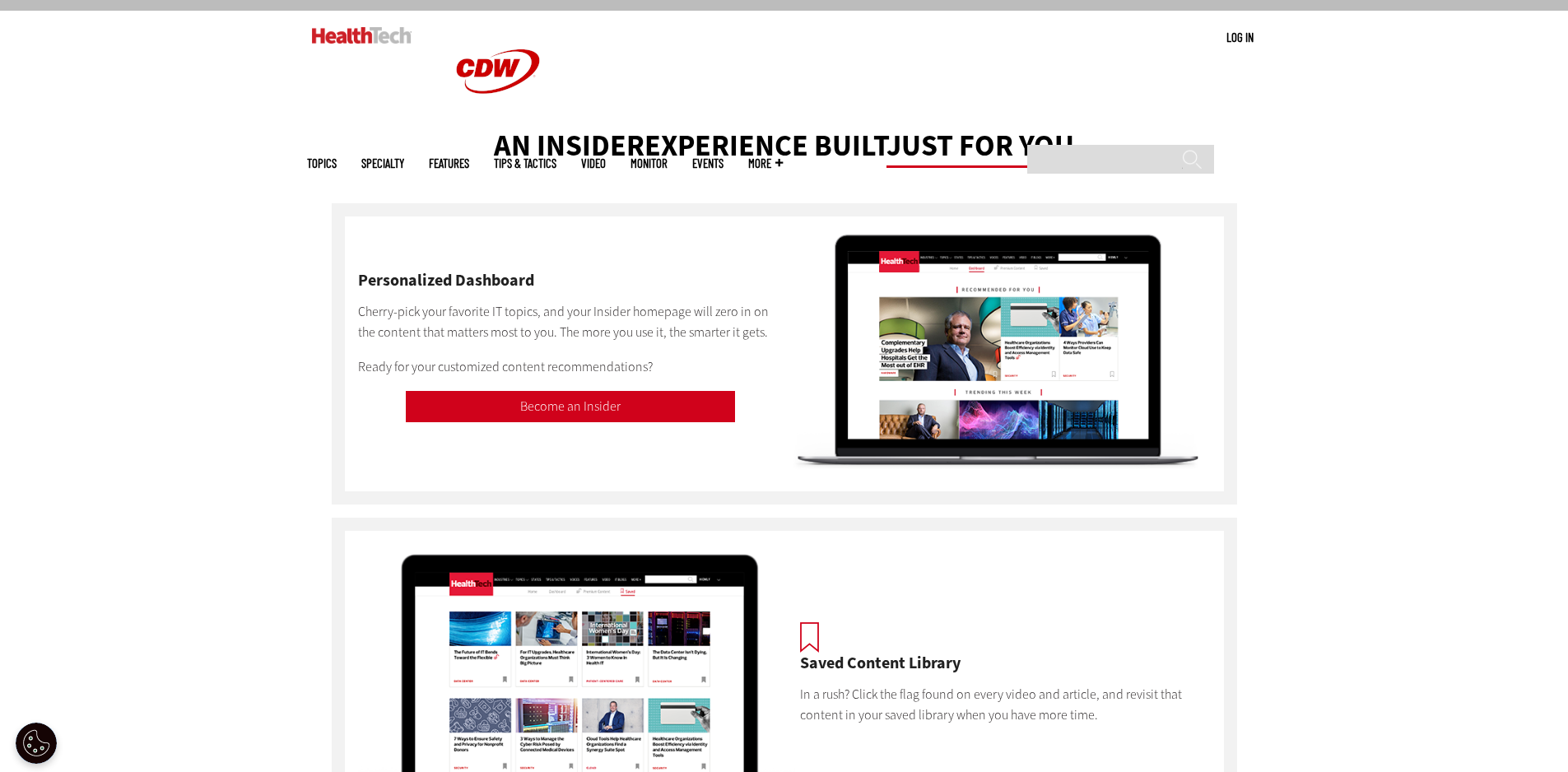
scroll to position [0, 0]
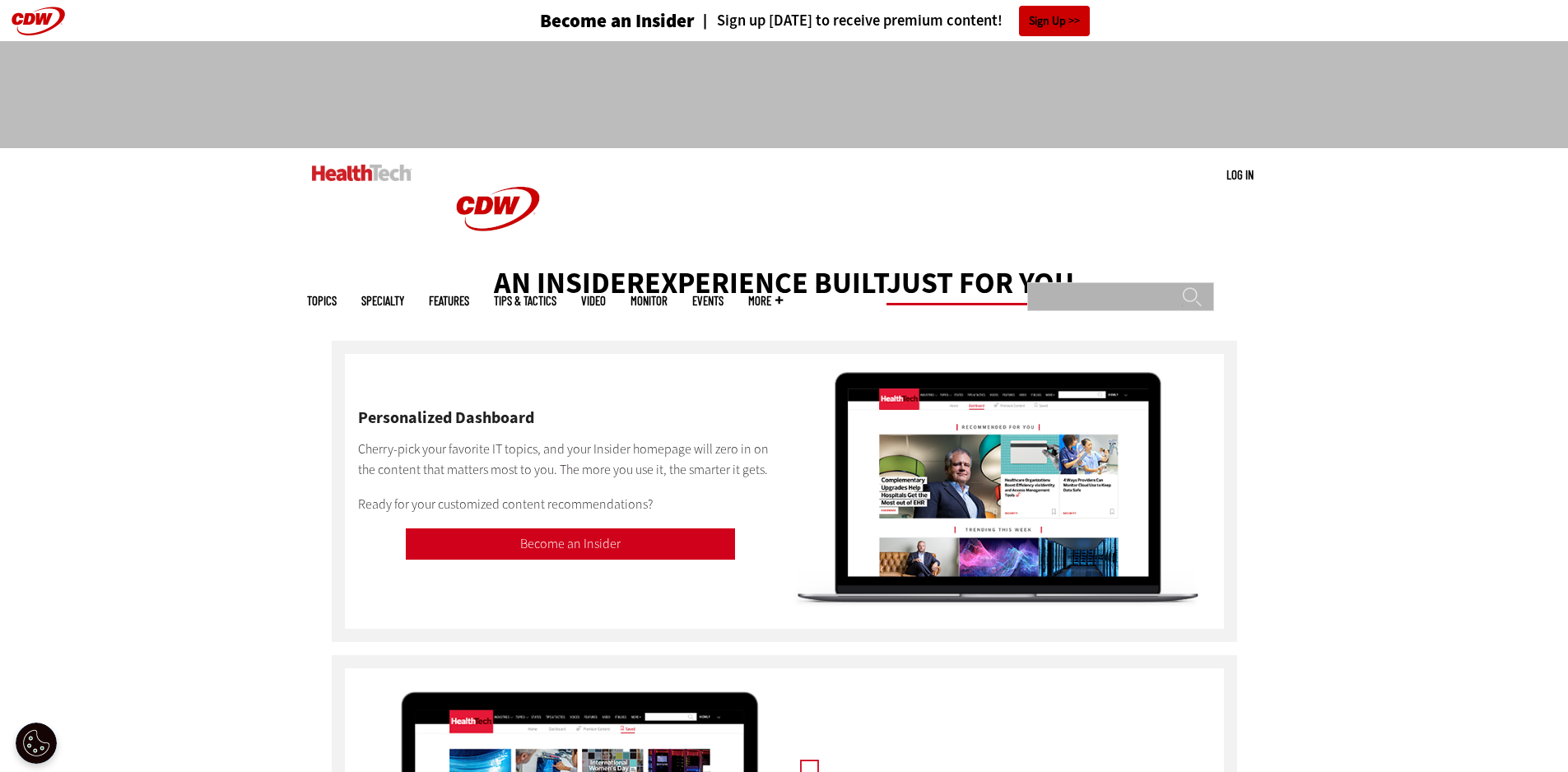
click at [1075, 282] on input "Search" at bounding box center [1120, 296] width 187 height 29
